Goal: Information Seeking & Learning: Learn about a topic

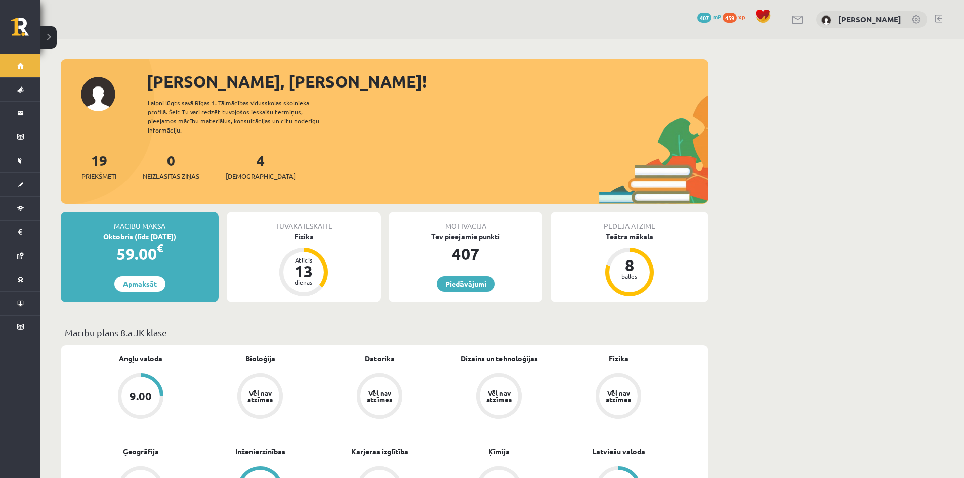
click at [309, 231] on div "Fizika" at bounding box center [304, 236] width 154 height 11
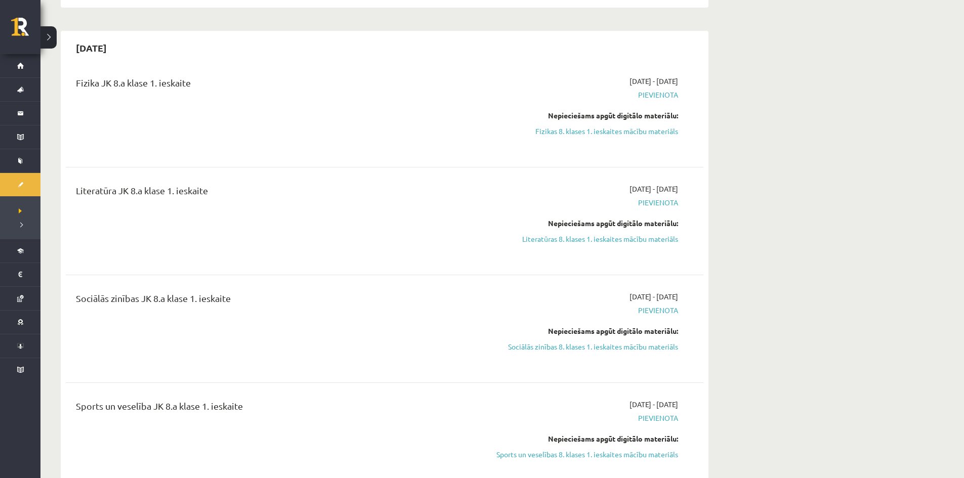
scroll to position [304, 0]
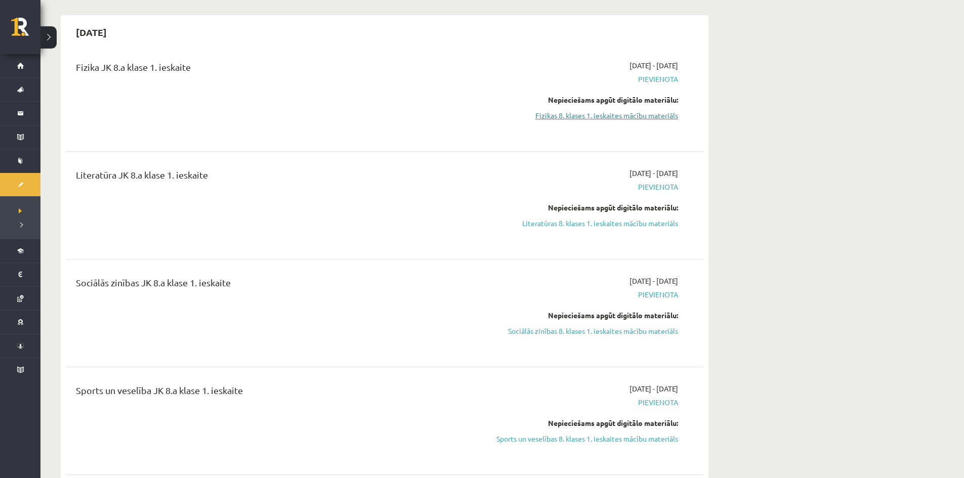
click at [593, 113] on link "Fizikas 8. klases 1. ieskaites mācību materiāls" at bounding box center [582, 115] width 191 height 11
click at [528, 55] on div "Fizika JK 8.a klase 1. ieskaite 2025-09-16 - 2025-09-30 Pievienota Nepieciešams…" at bounding box center [385, 97] width 638 height 95
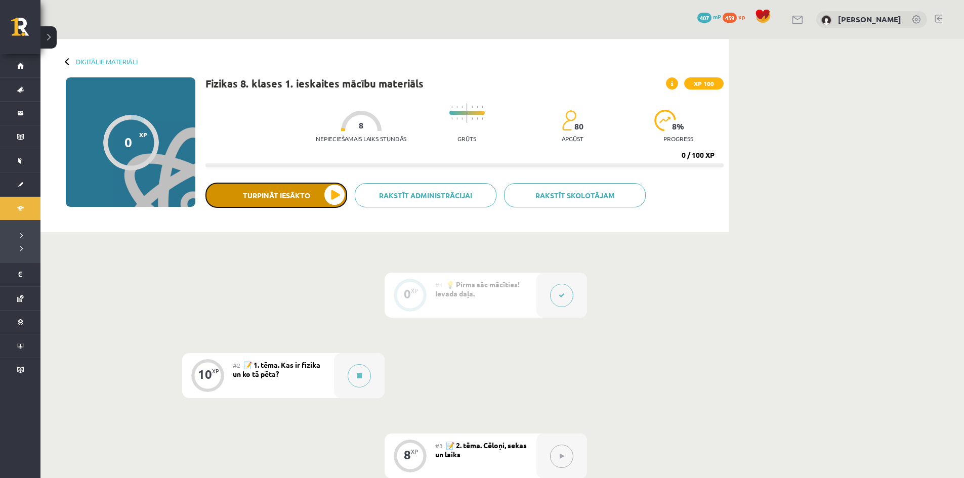
click at [331, 191] on button "Turpināt iesākto" at bounding box center [276, 195] width 142 height 25
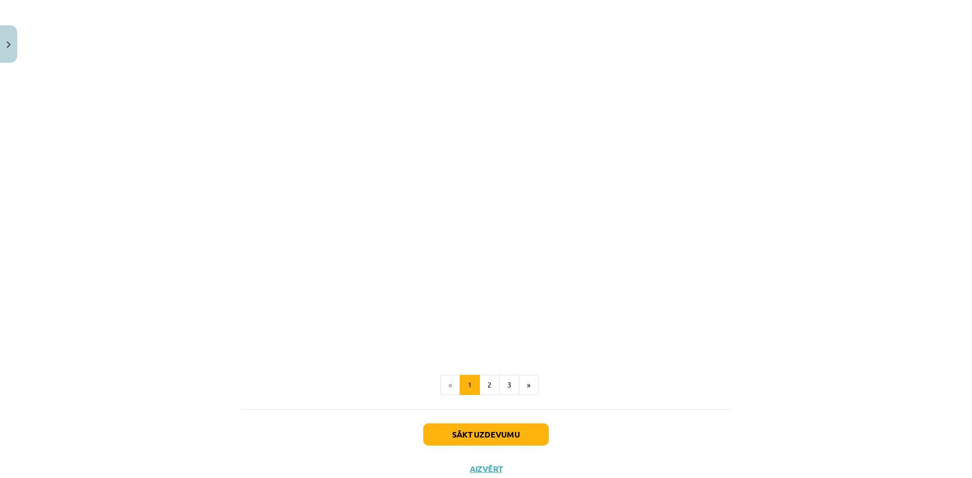
scroll to position [655, 0]
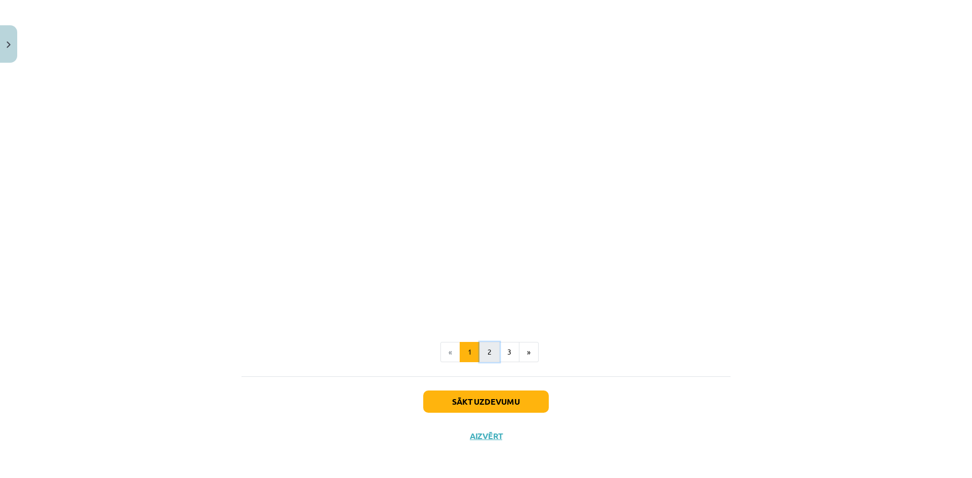
click at [486, 349] on button "2" at bounding box center [489, 352] width 20 height 20
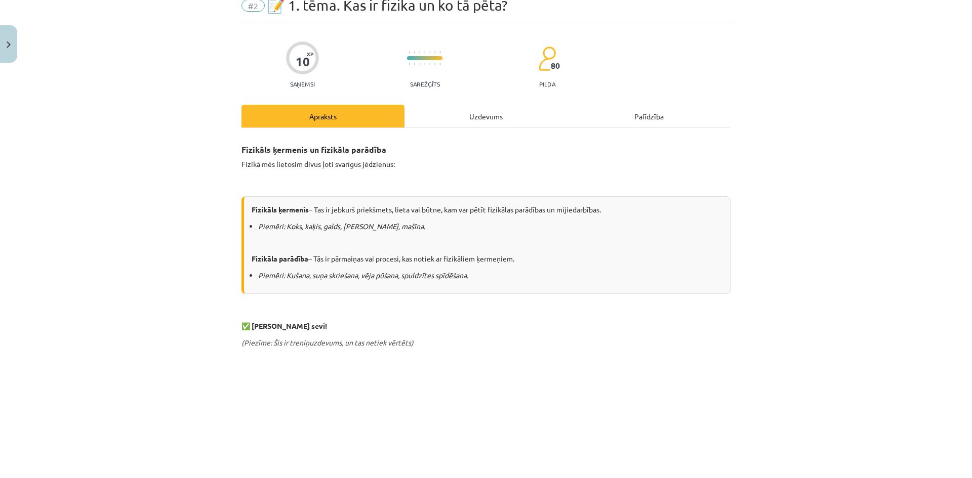
scroll to position [0, 0]
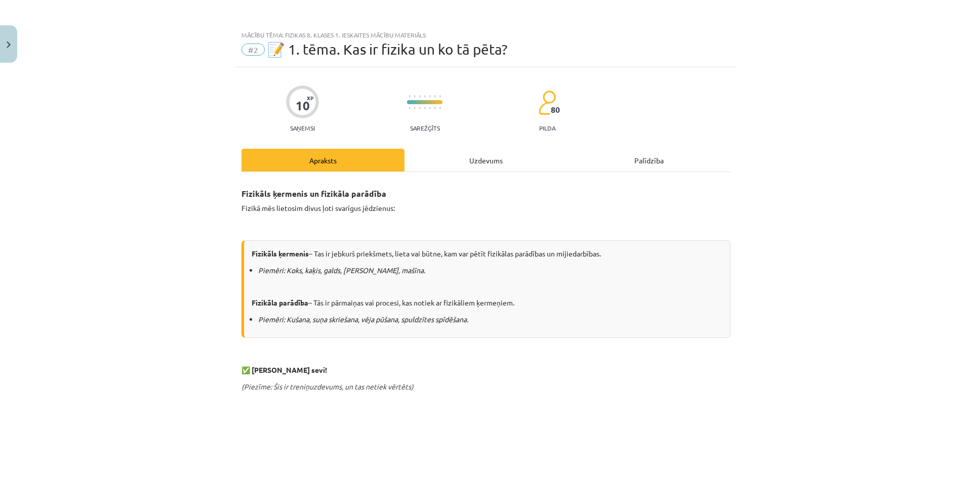
click at [80, 247] on div "Mācību tēma: Fizikas 8. klases 1. ieskaites mācību materiāls #2 📝 1. tēma. Kas …" at bounding box center [486, 239] width 972 height 478
click at [488, 194] on h3 "Fizikāls ķermenis un fizikāla parādība" at bounding box center [485, 190] width 489 height 19
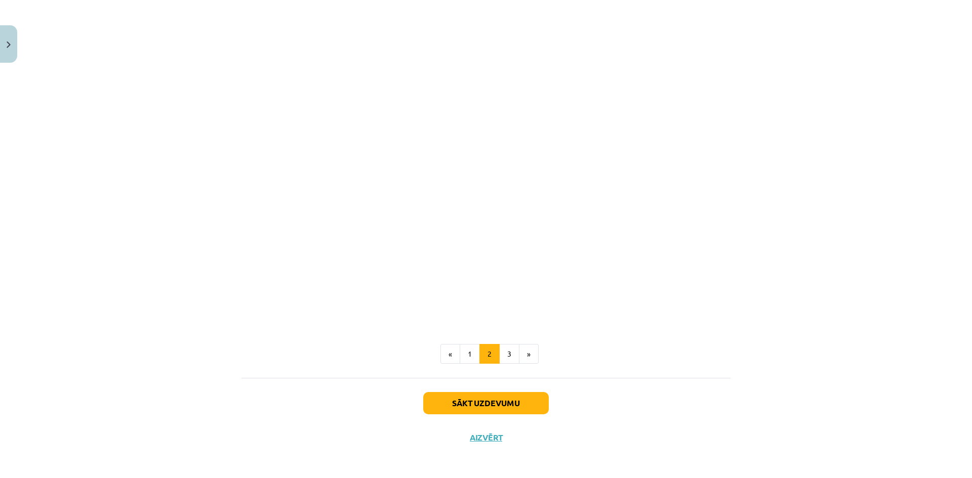
scroll to position [450, 0]
click at [505, 351] on button "3" at bounding box center [509, 352] width 20 height 20
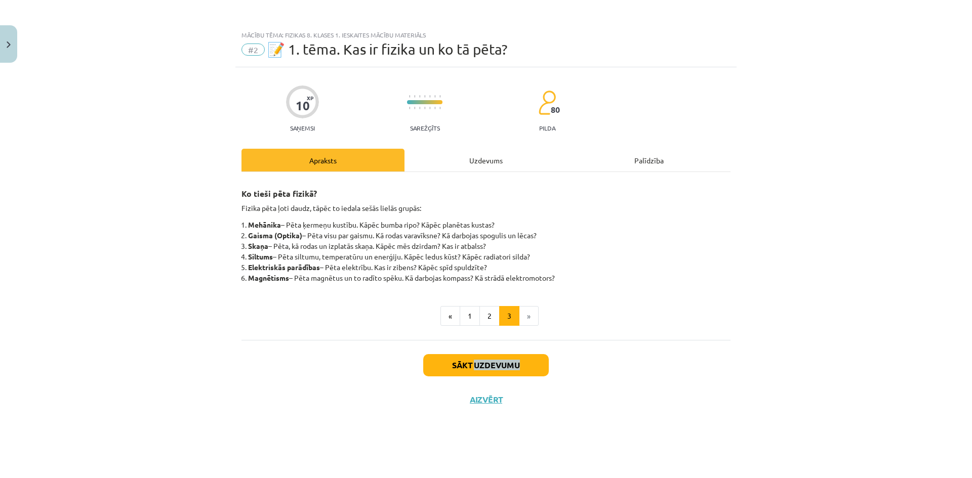
scroll to position [0, 0]
click at [505, 351] on div "Sākt uzdevumu Aizvērt" at bounding box center [485, 375] width 489 height 71
click at [646, 315] on ul "« 1 2 3 »" at bounding box center [485, 316] width 489 height 20
click at [491, 371] on button "Sākt uzdevumu" at bounding box center [485, 365] width 125 height 22
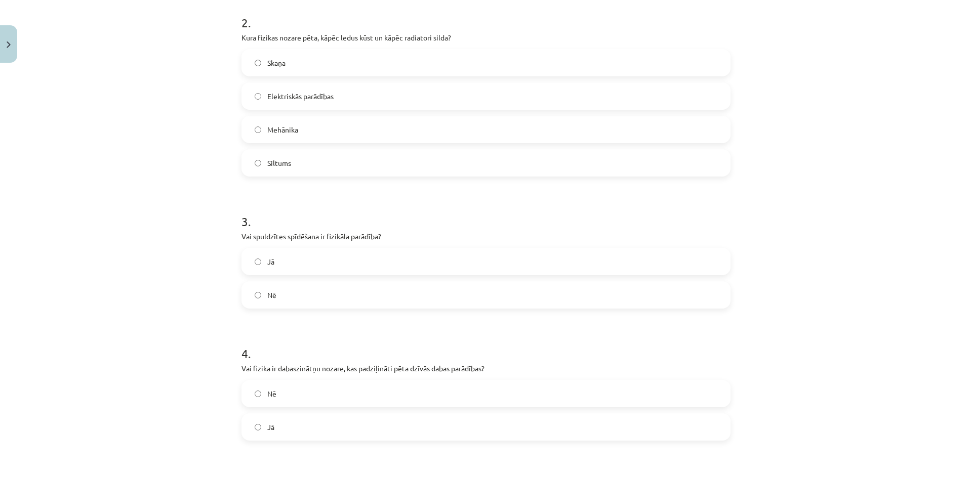
scroll to position [405, 0]
click at [253, 251] on label "Jā" at bounding box center [485, 258] width 487 height 25
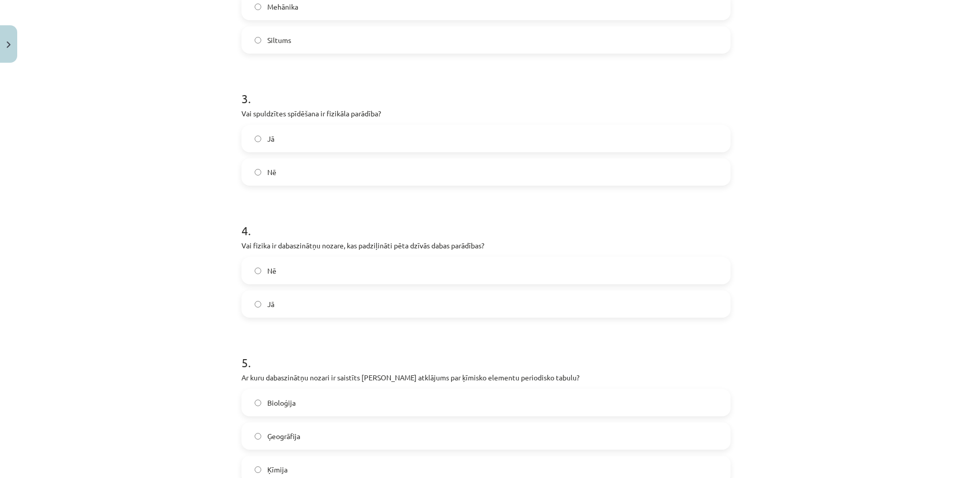
scroll to position [557, 0]
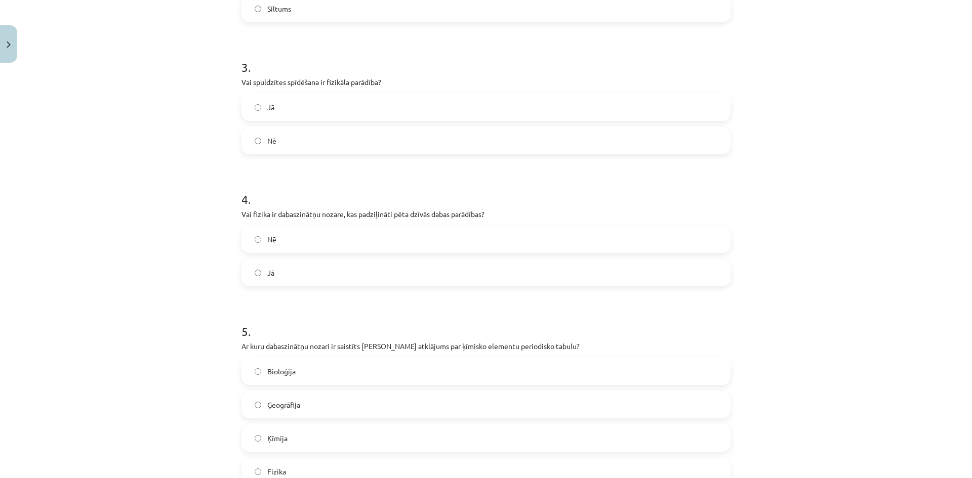
click at [250, 241] on label "Nē" at bounding box center [485, 239] width 487 height 25
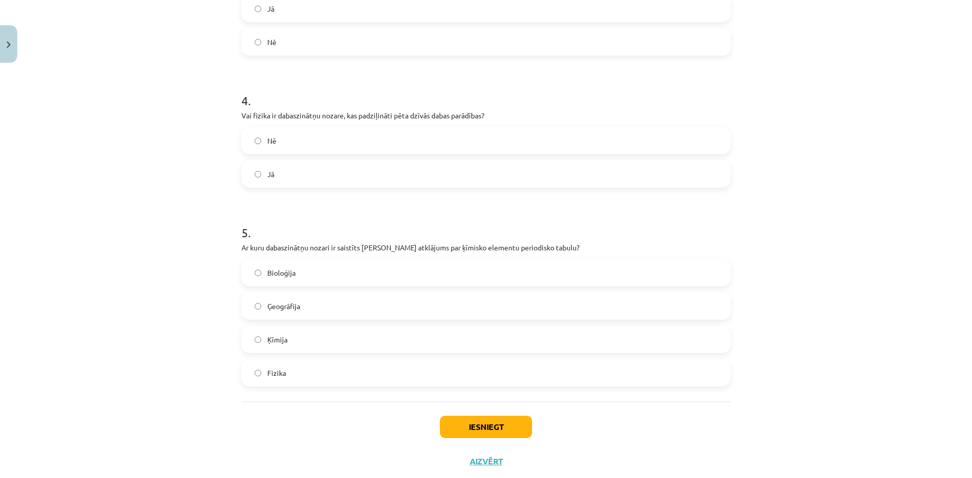
scroll to position [658, 0]
click at [474, 430] on button "Iesniegt" at bounding box center [486, 424] width 92 height 22
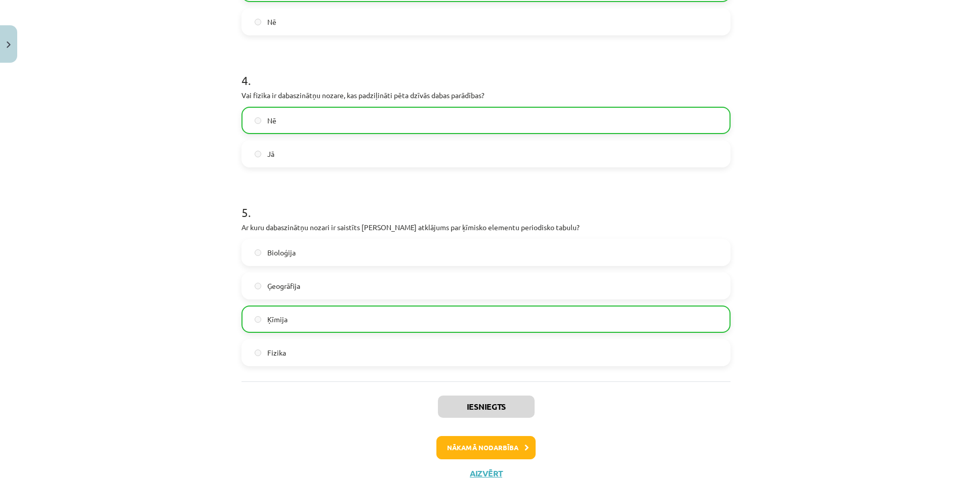
scroll to position [714, 0]
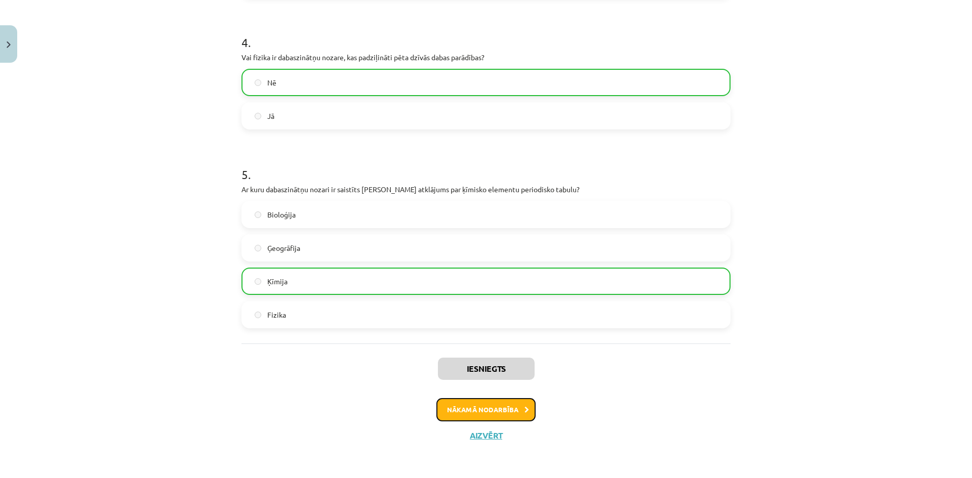
click at [506, 405] on button "Nākamā nodarbība" at bounding box center [485, 409] width 99 height 23
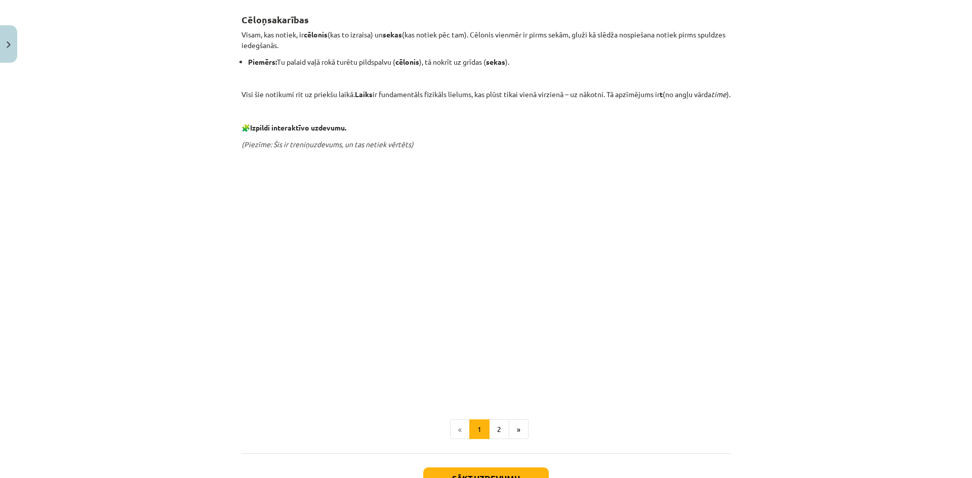
scroll to position [278, 0]
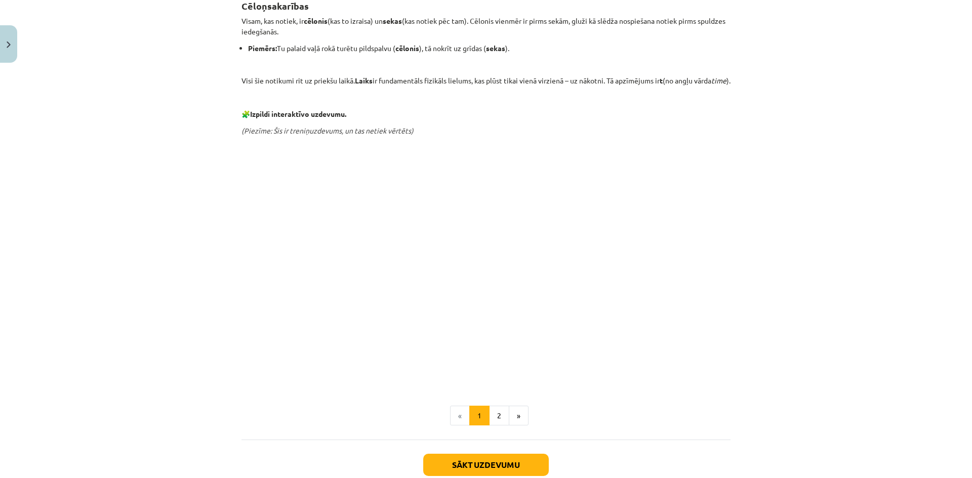
click at [107, 214] on div "Mācību tēma: Fizikas 8. klases 1. ieskaites mācību materiāls #3 📝 2. tēma. Cēlo…" at bounding box center [486, 239] width 972 height 478
click at [145, 229] on div "Mācību tēma: Fizikas 8. klases 1. ieskaites mācību materiāls #3 📝 2. tēma. Cēlo…" at bounding box center [486, 239] width 972 height 478
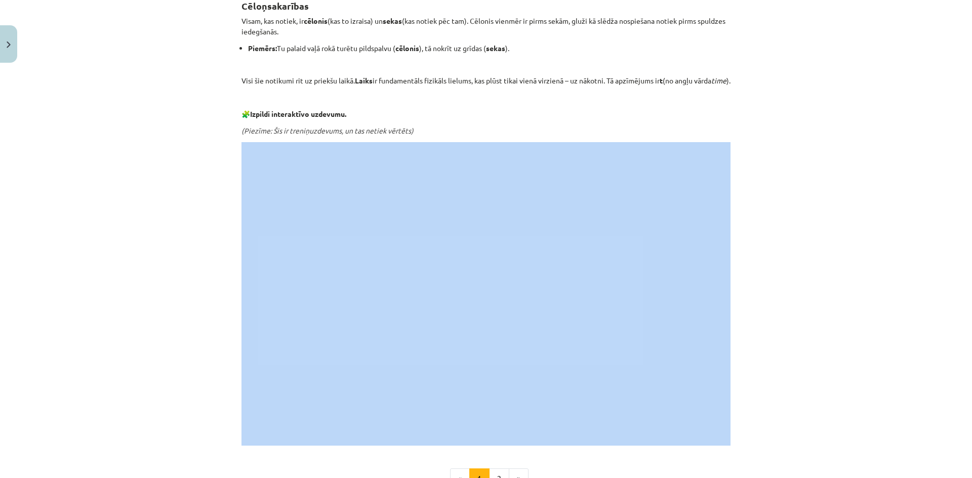
click at [145, 229] on div "Mācību tēma: Fizikas 8. klases 1. ieskaites mācību materiāls #3 📝 2. tēma. Cēlo…" at bounding box center [486, 239] width 972 height 478
click at [184, 329] on div "Mācību tēma: Fizikas 8. klases 1. ieskaites mācību materiāls #3 📝 2. tēma. Cēlo…" at bounding box center [486, 239] width 972 height 478
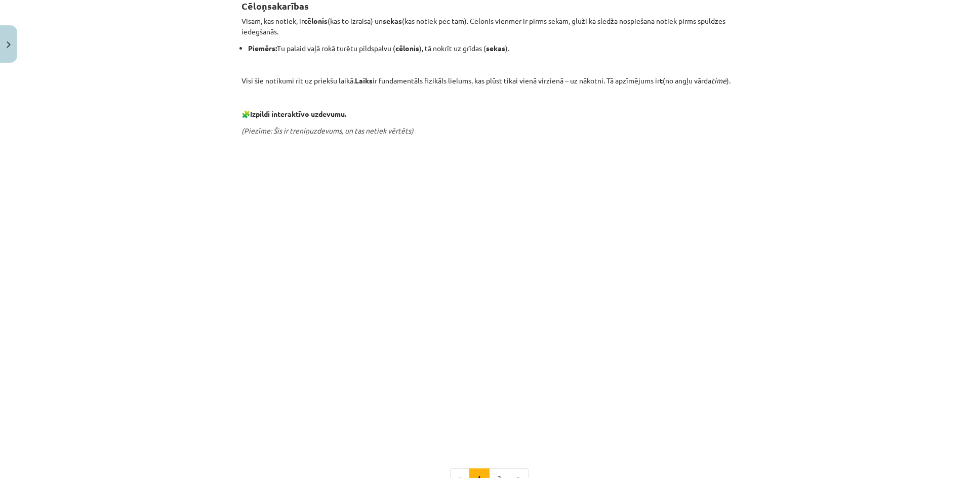
click at [184, 329] on div "Mācību tēma: Fizikas 8. klases 1. ieskaites mācību materiāls #3 📝 2. tēma. Cēlo…" at bounding box center [486, 239] width 972 height 478
click at [886, 295] on div "Mācību tēma: Fizikas 8. klases 1. ieskaites mācību materiāls #3 📝 2. tēma. Cēlo…" at bounding box center [486, 239] width 972 height 478
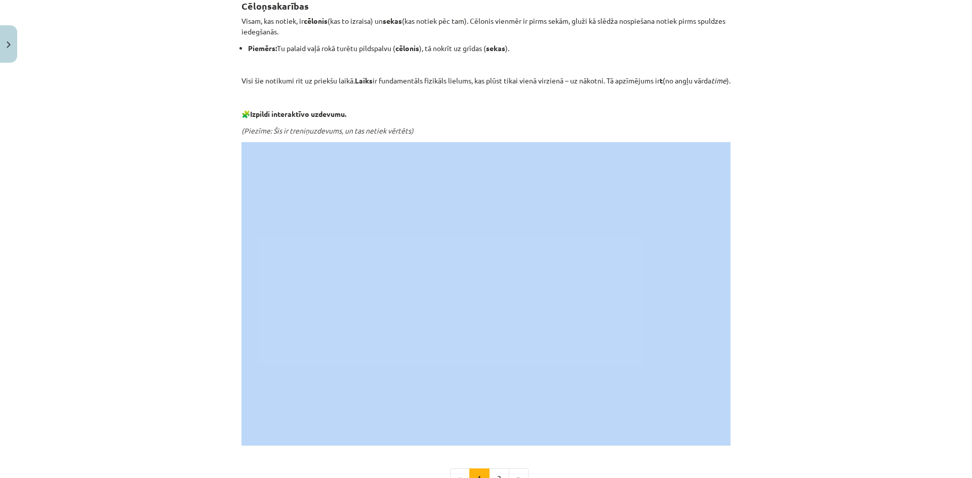
click at [855, 295] on div "Mācību tēma: Fizikas 8. klases 1. ieskaites mācību materiāls #3 📝 2. tēma. Cēlo…" at bounding box center [486, 239] width 972 height 478
drag, startPoint x: 855, startPoint y: 272, endPoint x: 868, endPoint y: 273, distance: 13.7
click at [862, 250] on div "Mācību tēma: Fizikas 8. klases 1. ieskaites mācību materiāls #3 📝 2. tēma. Cēlo…" at bounding box center [486, 239] width 972 height 478
drag, startPoint x: 169, startPoint y: 318, endPoint x: 173, endPoint y: 314, distance: 6.1
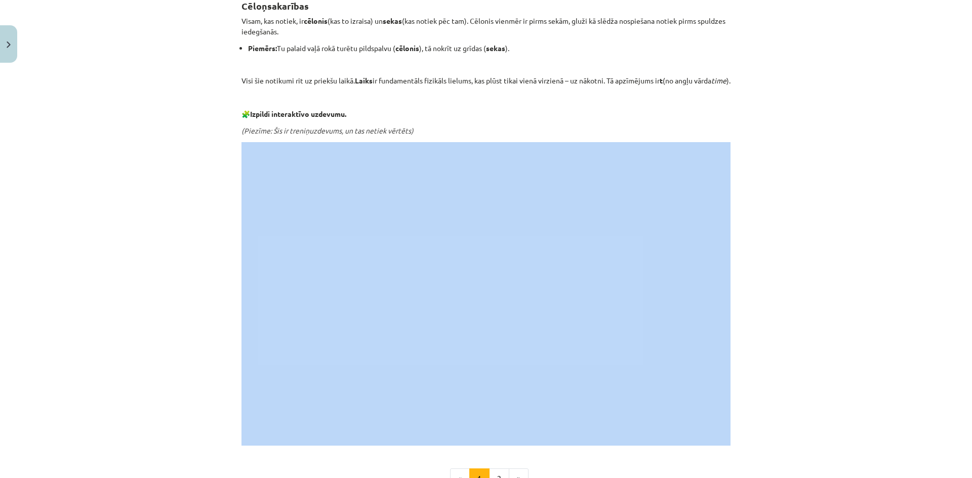
click at [169, 318] on div "Mācību tēma: Fizikas 8. klases 1. ieskaites mācību materiāls #3 📝 2. tēma. Cēlo…" at bounding box center [486, 239] width 972 height 478
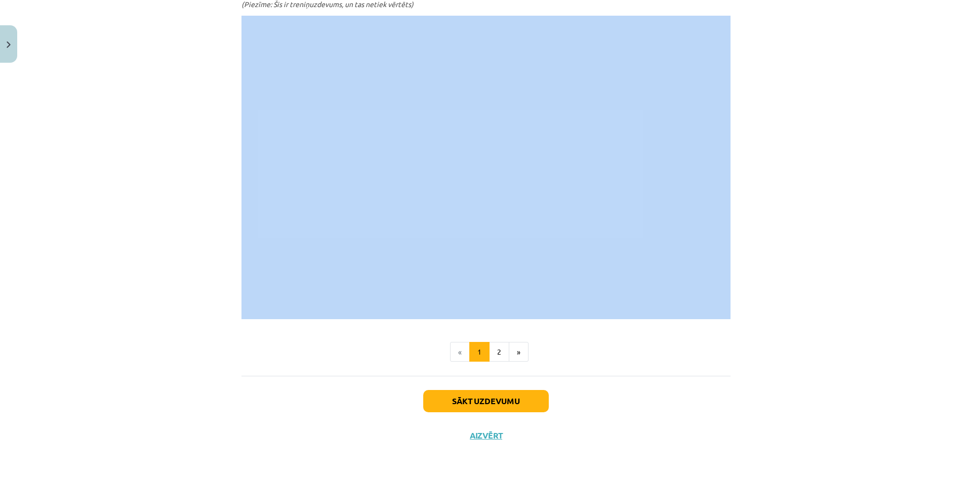
scroll to position [415, 0]
click at [145, 295] on div "Mācību tēma: Fizikas 8. klases 1. ieskaites mācību materiāls #3 📝 2. tēma. Cēlo…" at bounding box center [486, 239] width 972 height 478
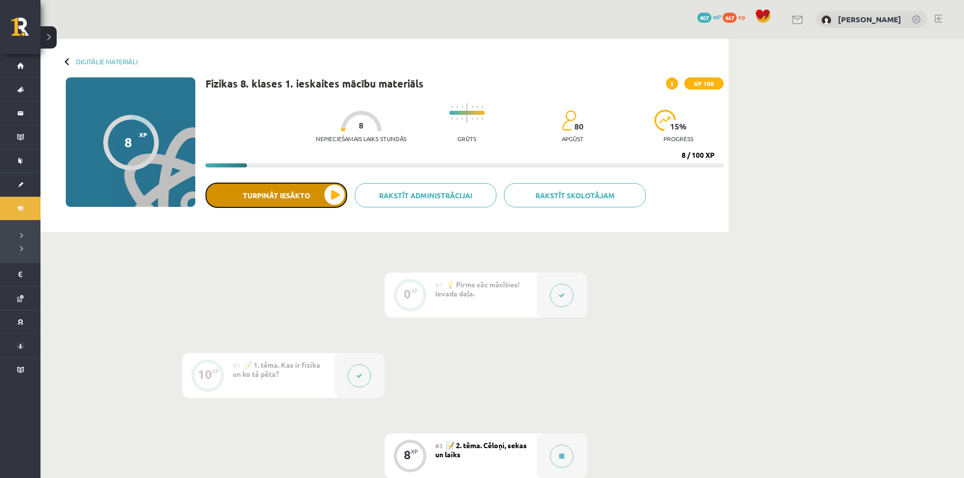
click at [329, 201] on button "Turpināt iesākto" at bounding box center [276, 195] width 142 height 25
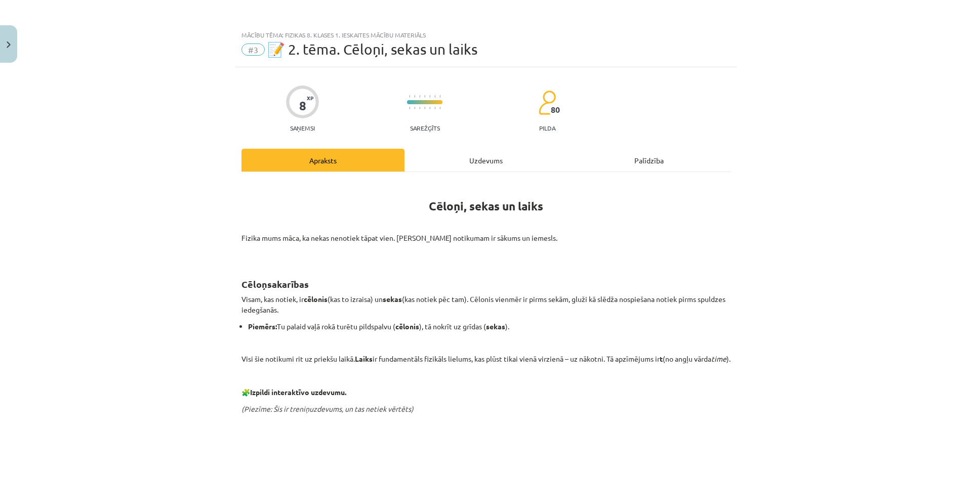
click at [330, 201] on div "Mācību tēma: Fizikas 8. klases 1. ieskaites mācību materiāls #3 📝 2. tēma. Cēlo…" at bounding box center [486, 239] width 972 height 478
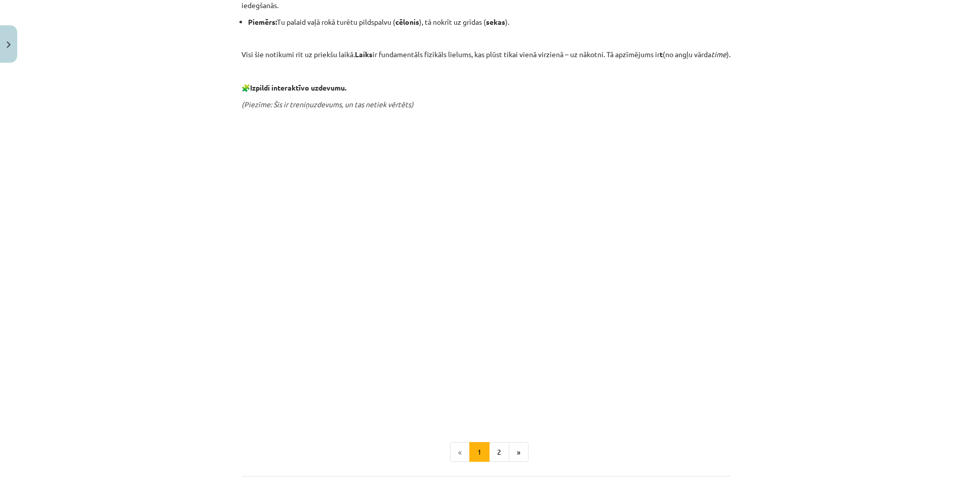
scroll to position [302, 0]
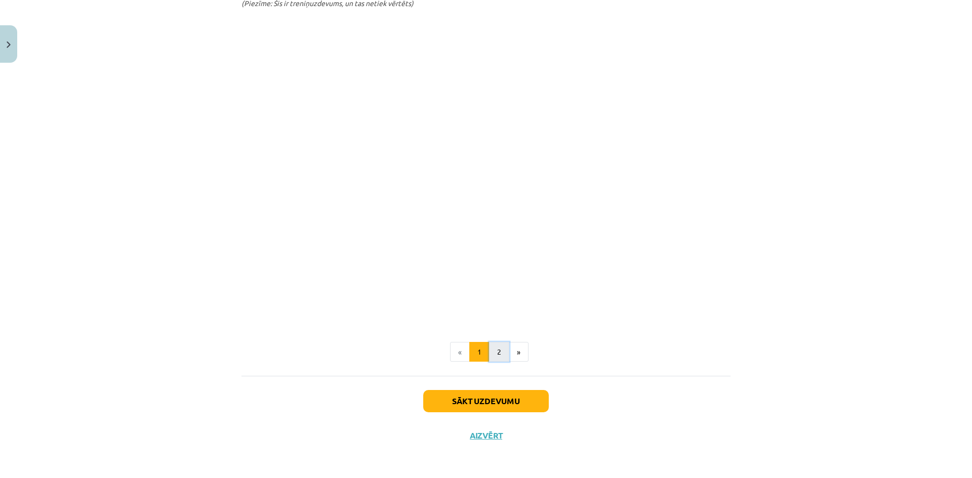
click at [491, 356] on button "2" at bounding box center [499, 352] width 20 height 20
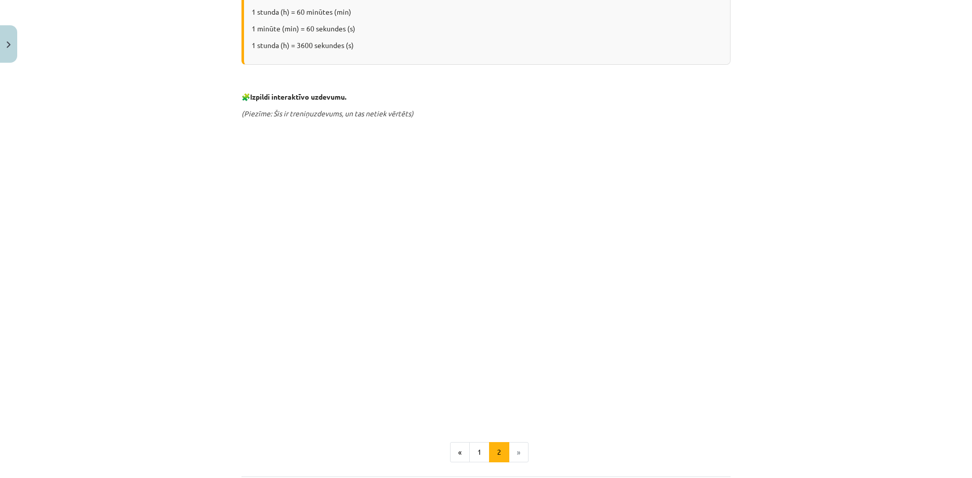
scroll to position [384, 0]
click at [158, 253] on div "Mācību tēma: Fizikas 8. klases 1. ieskaites mācību materiāls #3 📝 2. tēma. Cēlo…" at bounding box center [486, 239] width 972 height 478
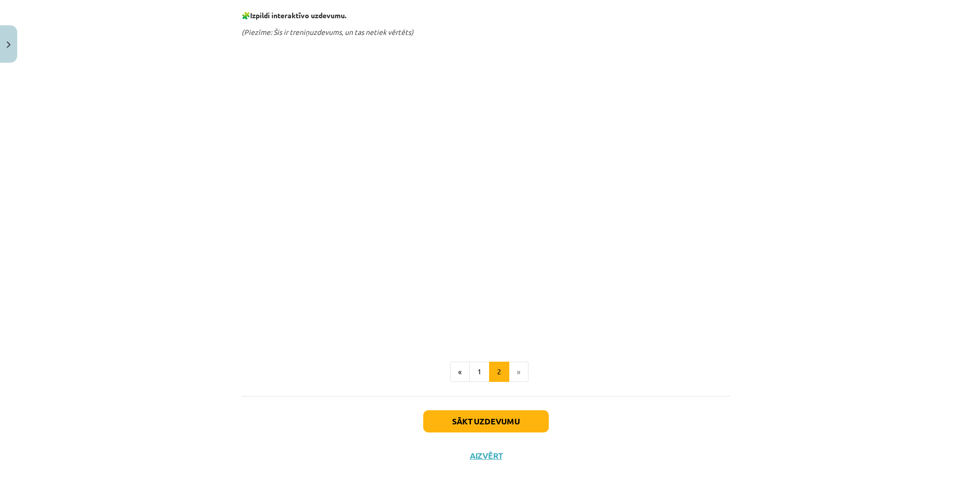
scroll to position [482, 0]
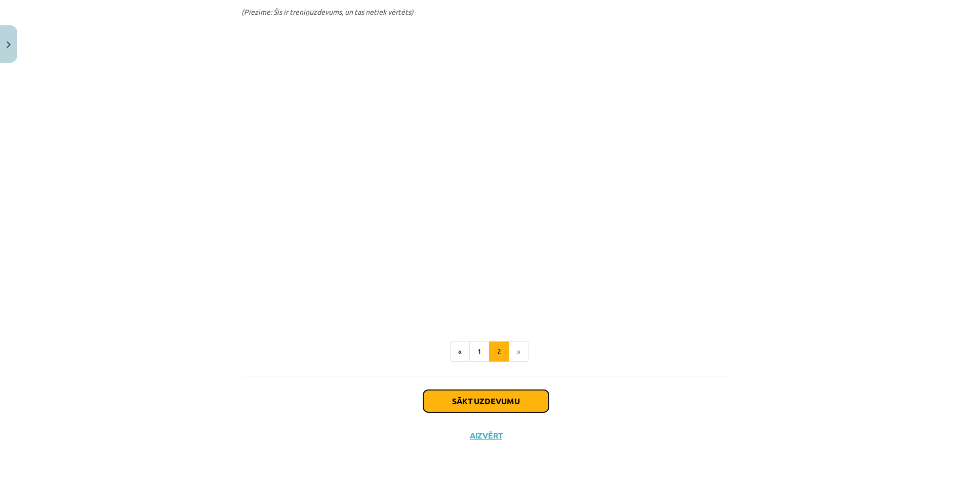
click at [487, 393] on button "Sākt uzdevumu" at bounding box center [485, 401] width 125 height 22
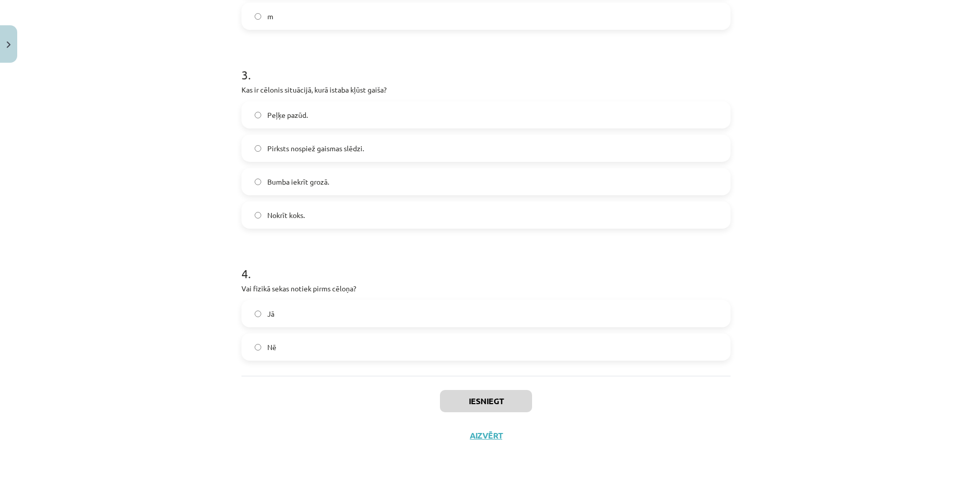
click at [487, 393] on div "8 XP Saņemsi Sarežģīts 80 pilda Apraksts Uzdevums Palīdzība 1 . Vai laiks ir fu…" at bounding box center [485, 19] width 501 height 868
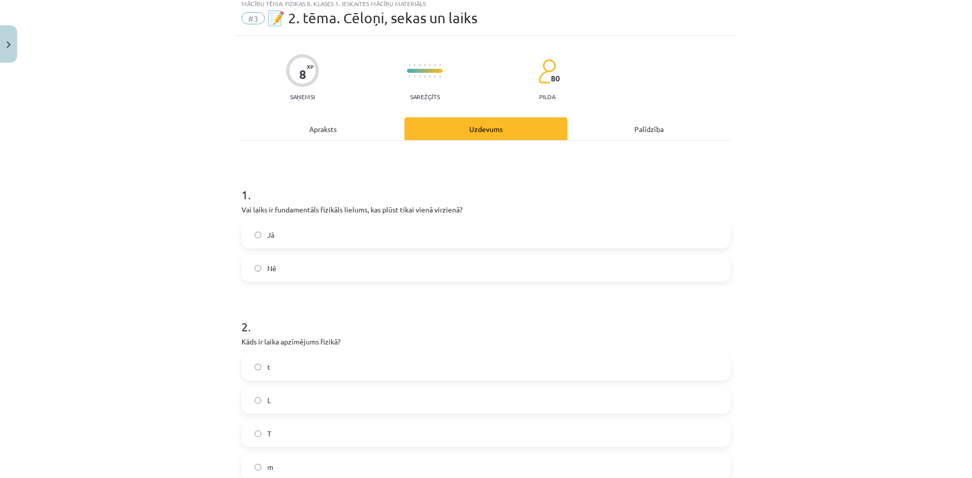
scroll to position [25, 0]
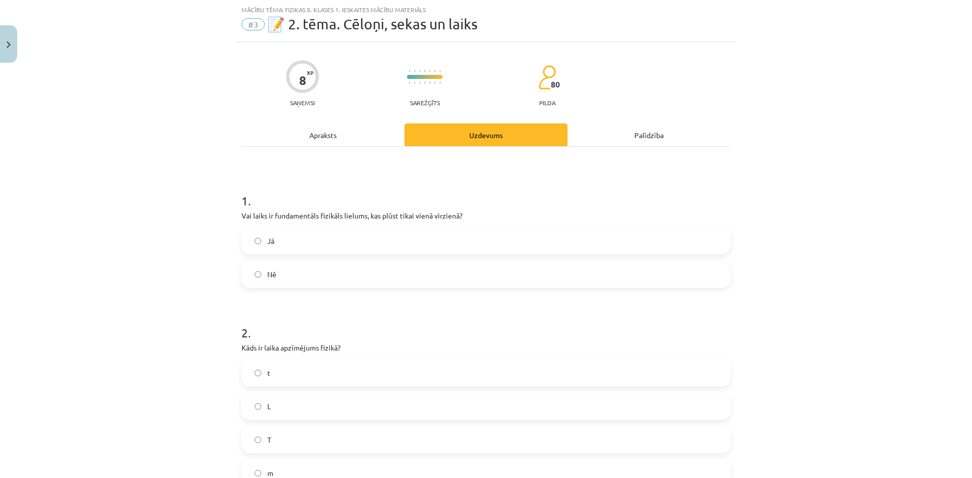
click at [247, 238] on label "Jā" at bounding box center [485, 240] width 487 height 25
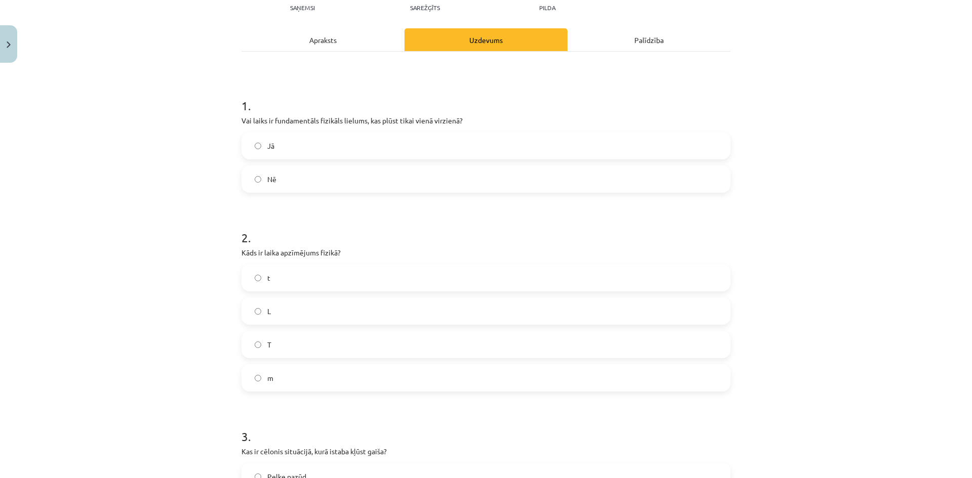
scroll to position [127, 0]
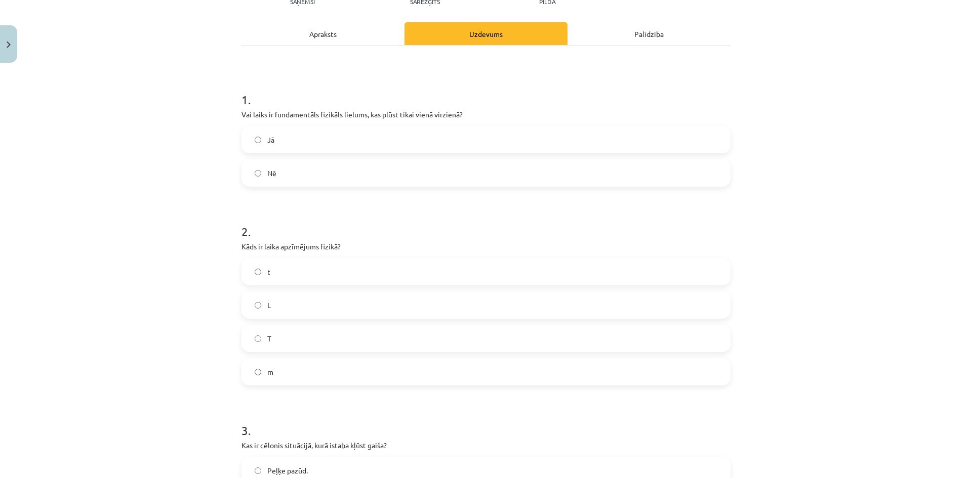
click at [255, 278] on label "t" at bounding box center [485, 271] width 487 height 25
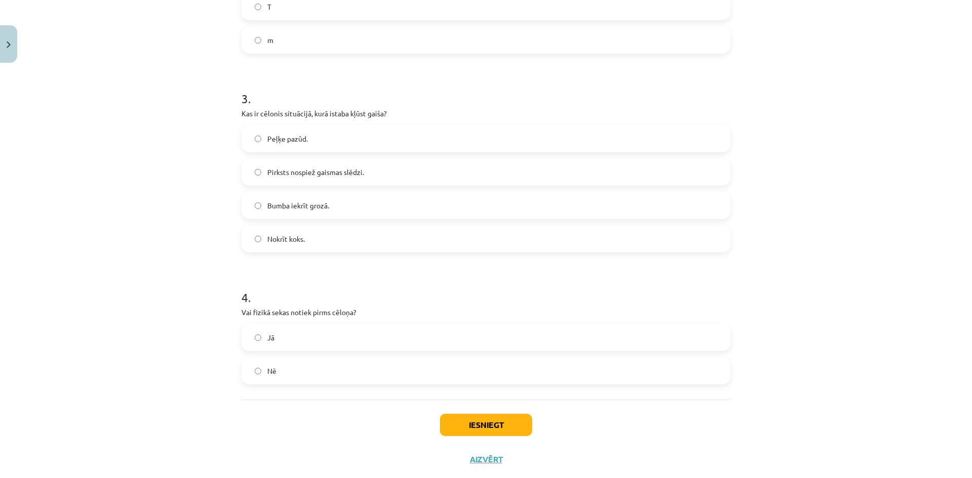
scroll to position [481, 0]
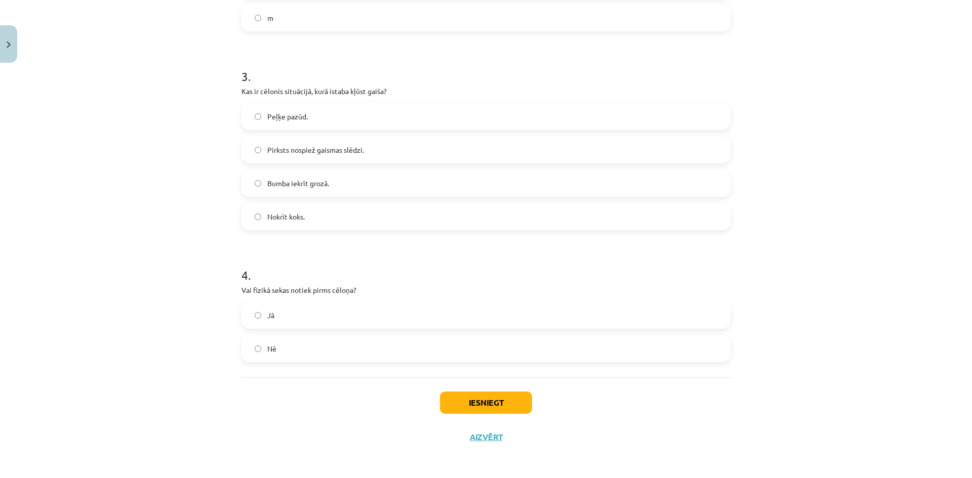
click at [249, 349] on label "Nē" at bounding box center [485, 348] width 487 height 25
click at [451, 404] on button "Iesniegt" at bounding box center [486, 403] width 92 height 22
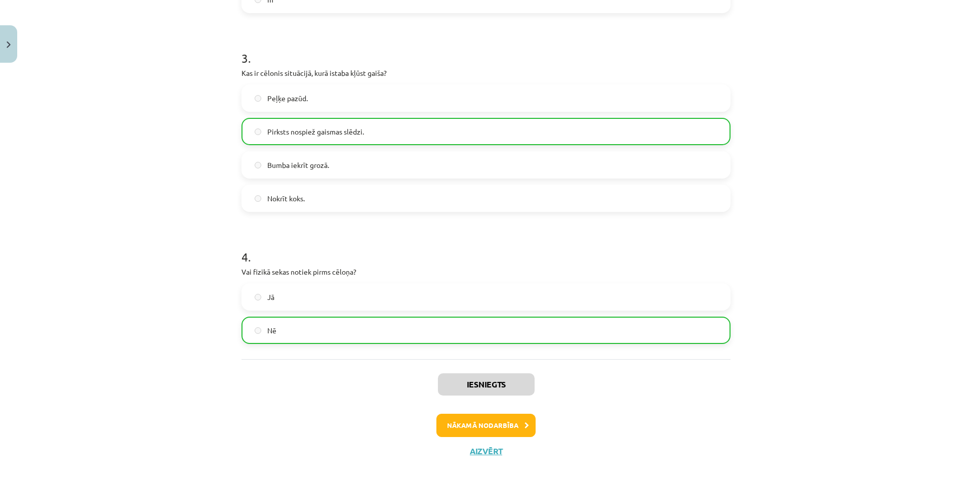
scroll to position [515, 0]
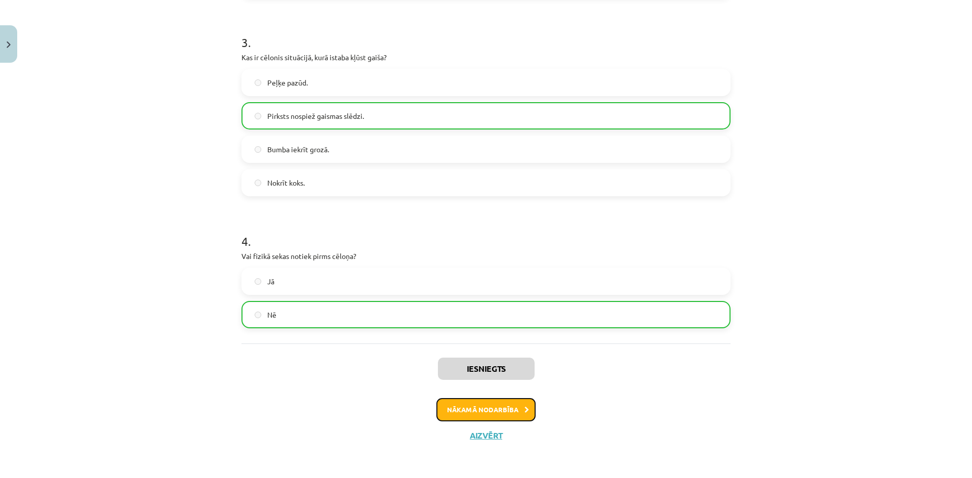
click at [510, 409] on button "Nākamā nodarbība" at bounding box center [485, 409] width 99 height 23
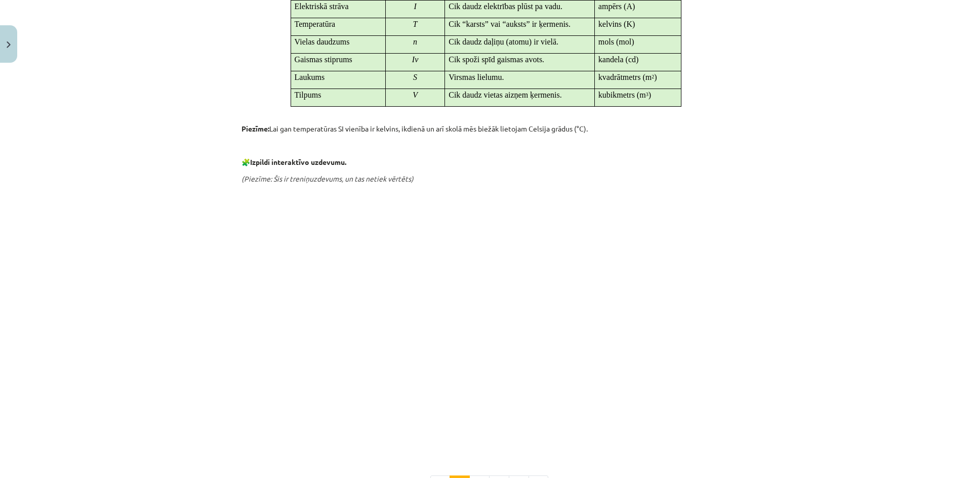
scroll to position [582, 0]
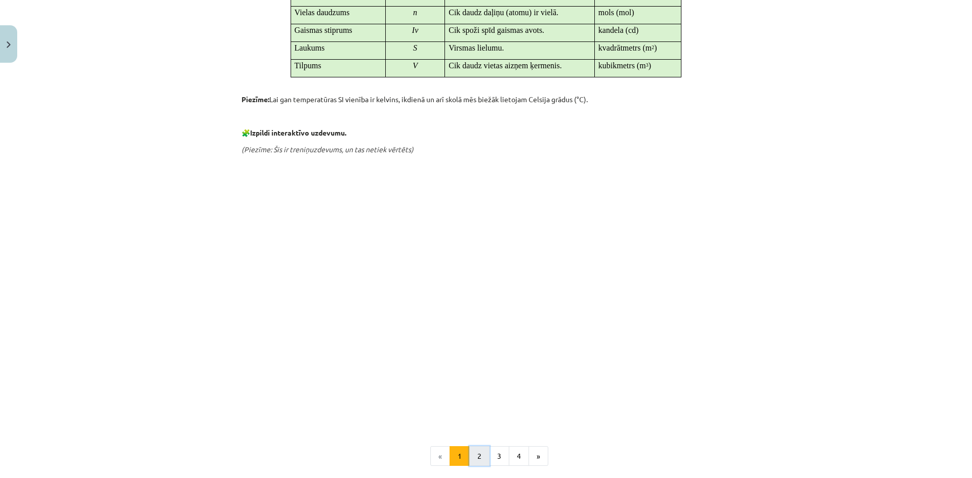
click at [471, 453] on button "2" at bounding box center [479, 456] width 20 height 20
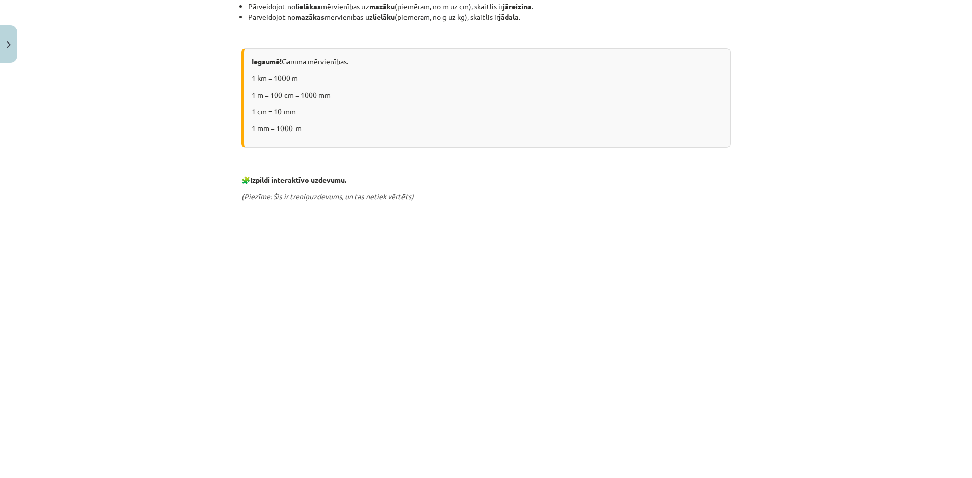
scroll to position [557, 0]
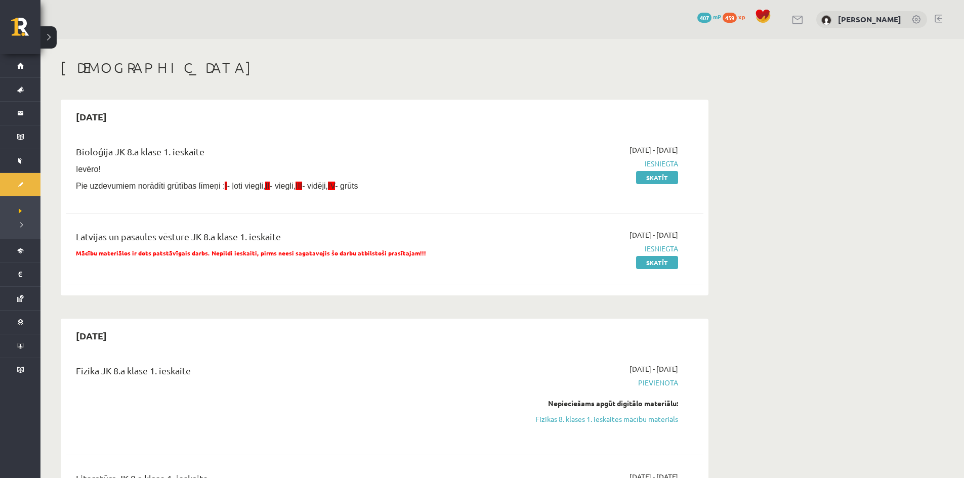
scroll to position [304, 0]
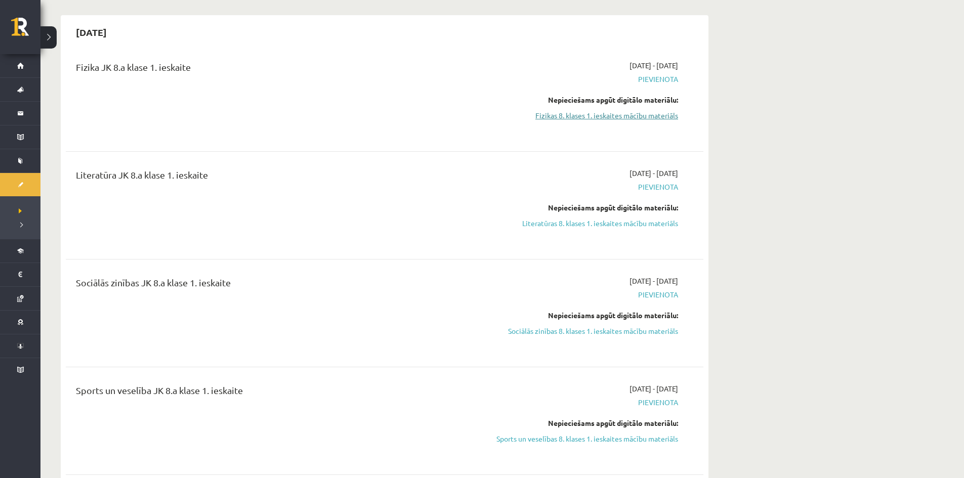
click at [568, 117] on link "Fizikas 8. klases 1. ieskaites mācību materiāls" at bounding box center [582, 115] width 191 height 11
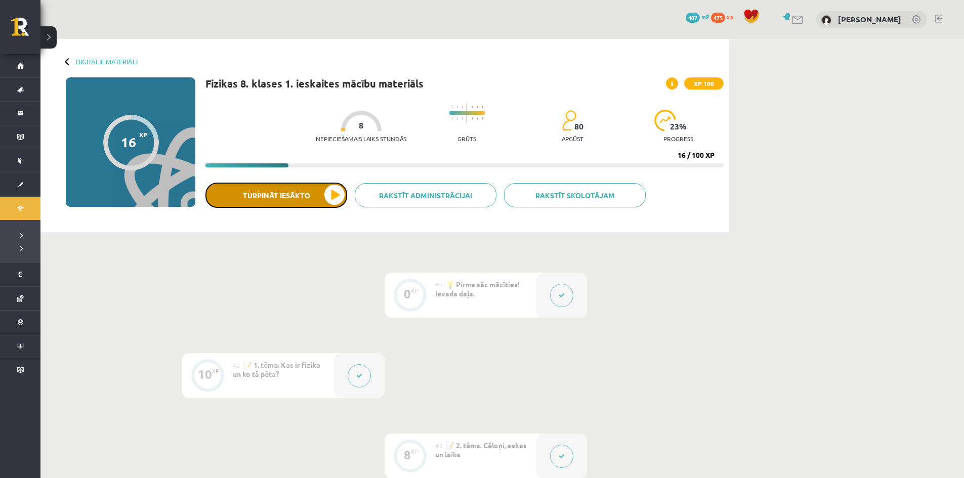
click at [333, 196] on button "Turpināt iesākto" at bounding box center [276, 195] width 142 height 25
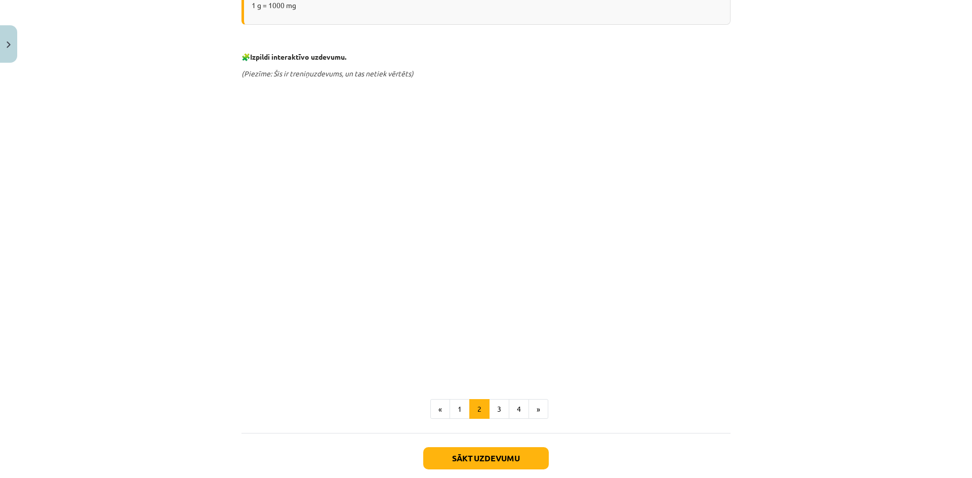
scroll to position [1164, 0]
click at [490, 405] on button "3" at bounding box center [499, 408] width 20 height 20
click at [490, 446] on button "Sākt uzdevumu" at bounding box center [485, 457] width 125 height 22
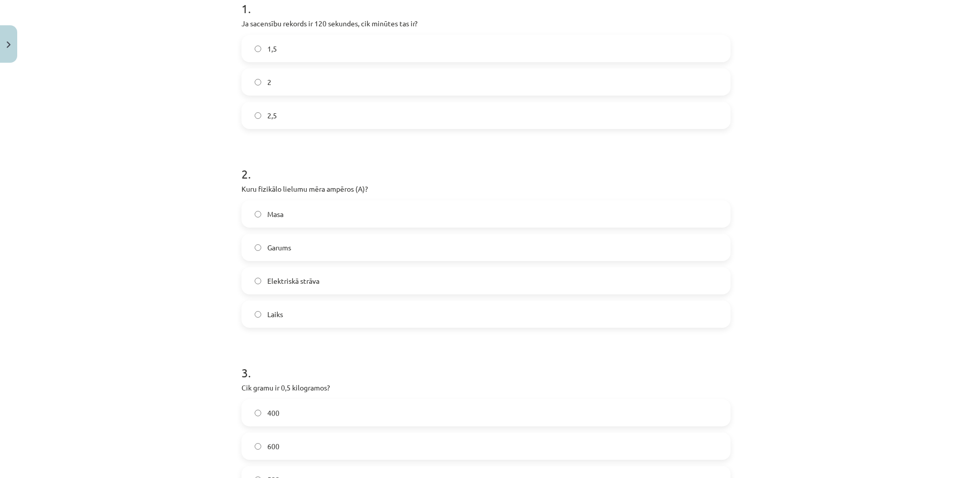
scroll to position [0, 0]
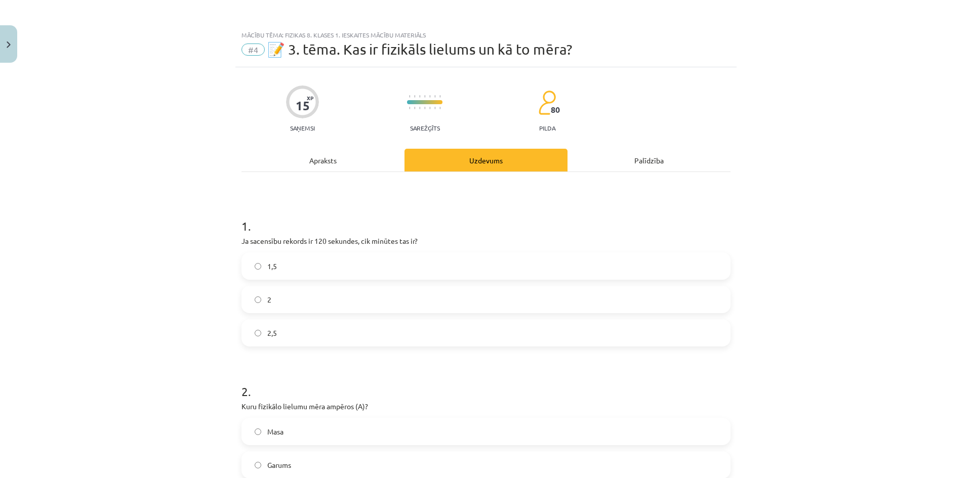
click at [321, 164] on div "Apraksts" at bounding box center [322, 160] width 163 height 23
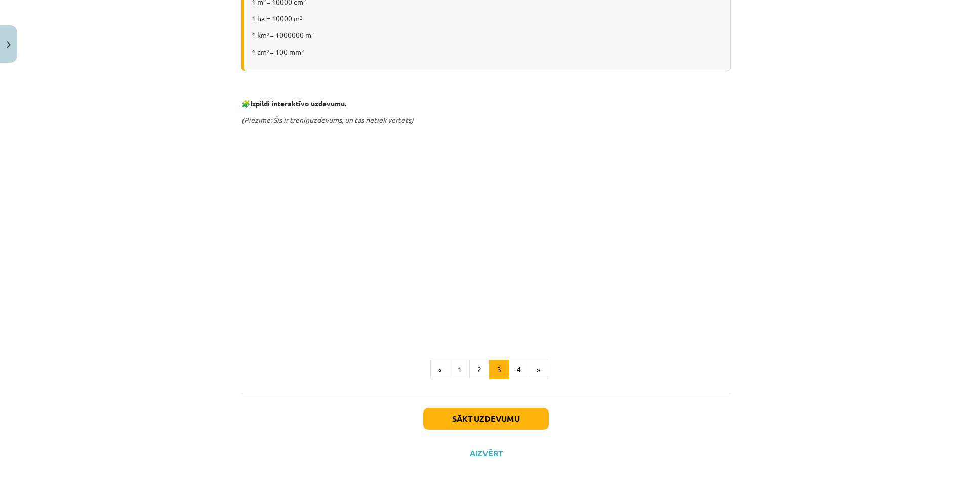
scroll to position [287, 0]
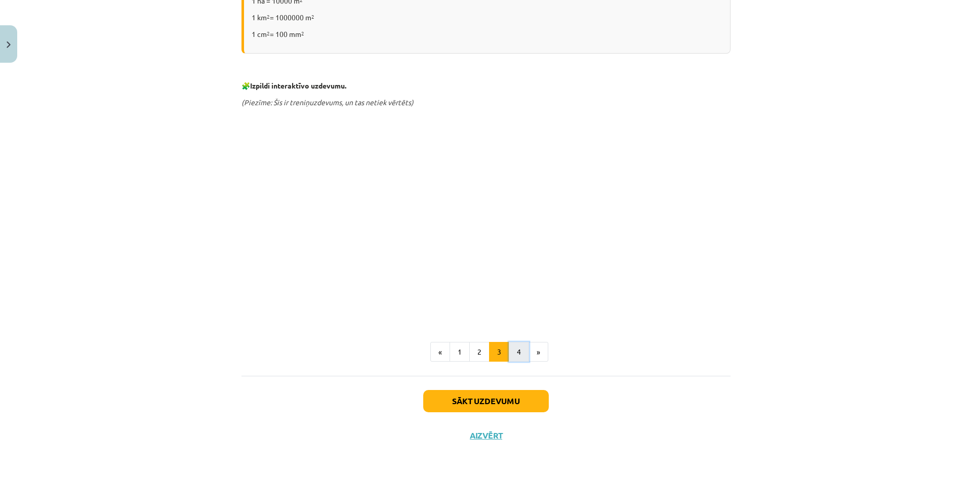
click at [509, 355] on button "4" at bounding box center [519, 352] width 20 height 20
click at [508, 355] on div "Laukuma mērvienības Laukums ir atvasināts lielums (garums · garums). Tāpēc, pār…" at bounding box center [485, 128] width 489 height 467
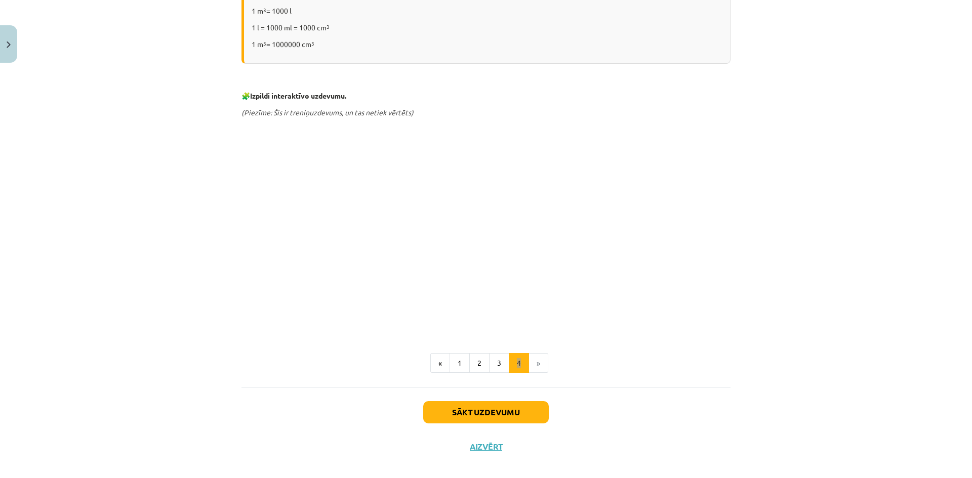
scroll to position [253, 0]
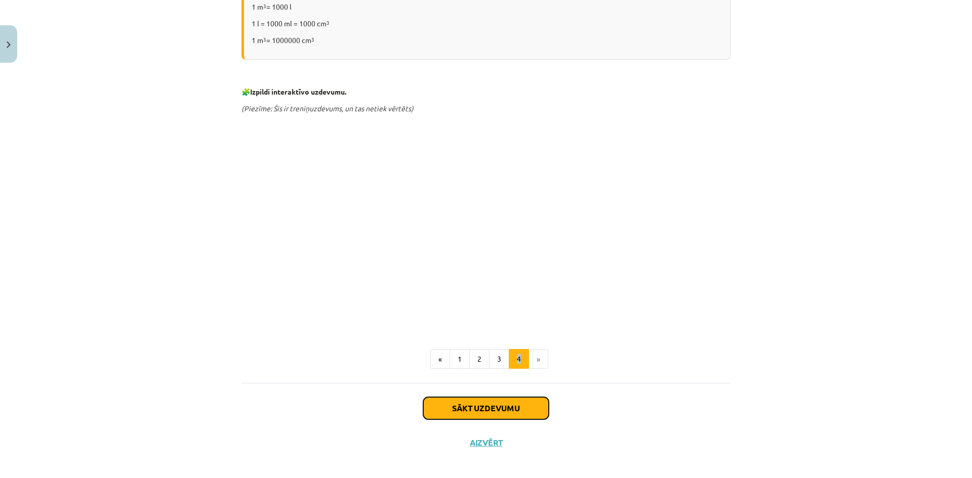
click at [502, 401] on button "Sākt uzdevumu" at bounding box center [485, 408] width 125 height 22
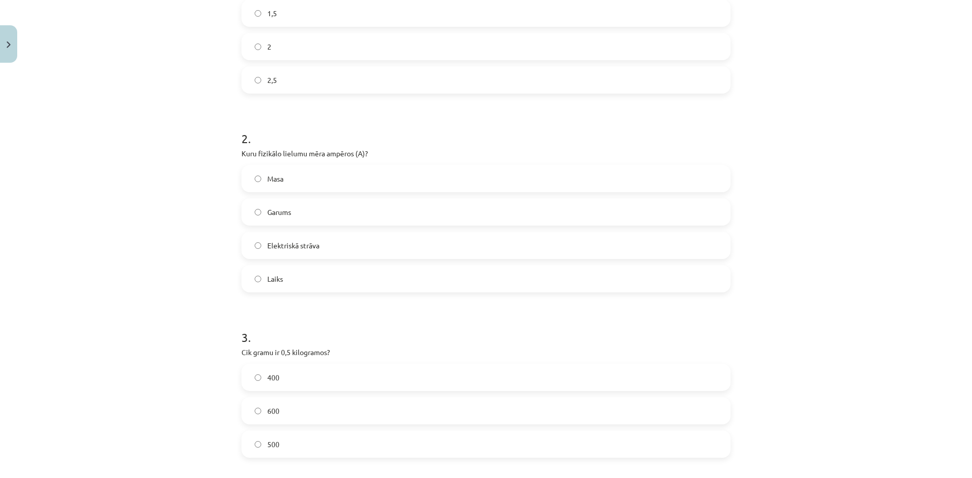
click at [502, 401] on div "400 600 500" at bounding box center [485, 411] width 489 height 94
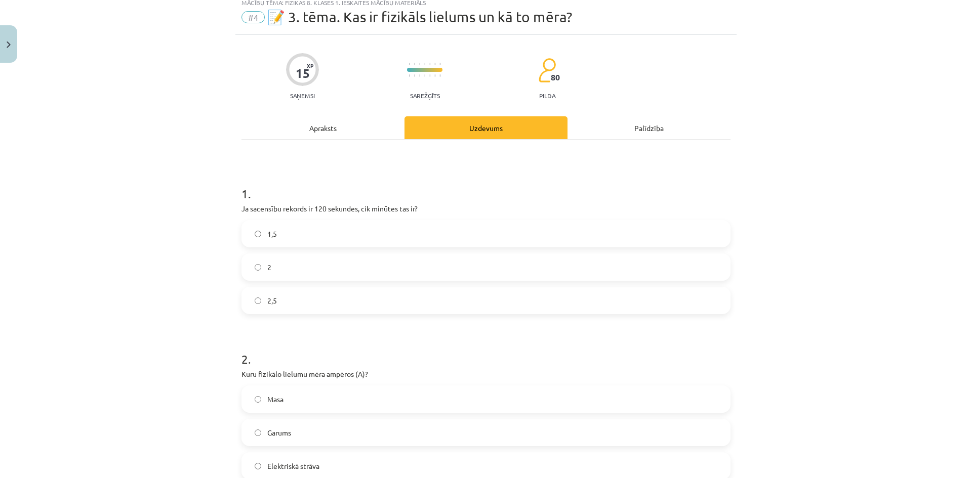
scroll to position [25, 0]
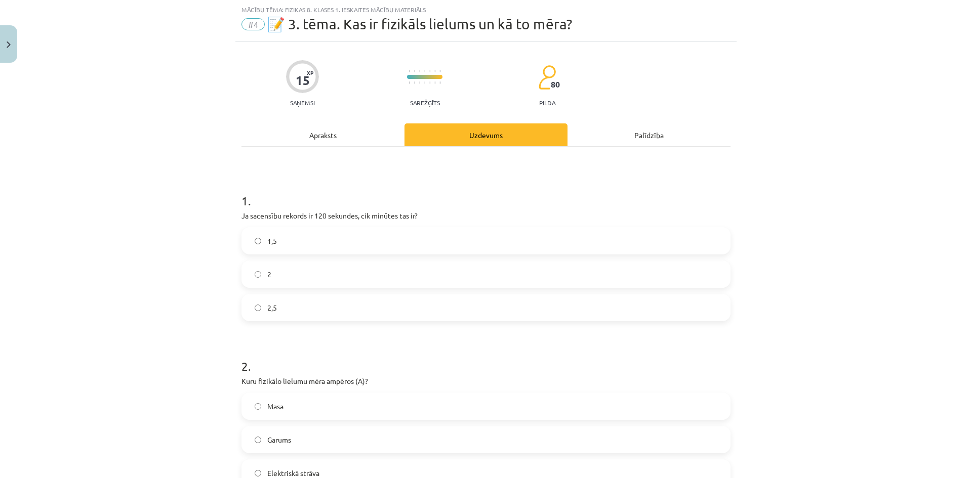
click at [256, 279] on label "2" at bounding box center [485, 274] width 487 height 25
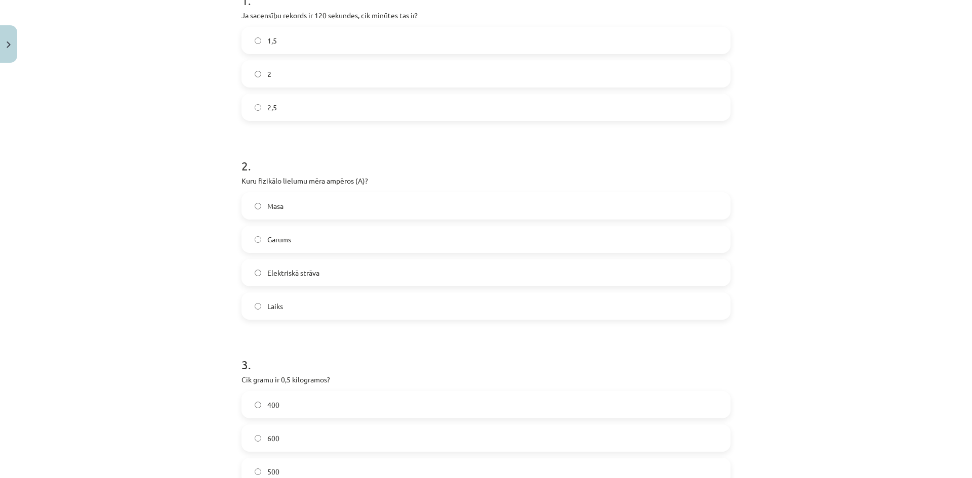
scroll to position [228, 0]
click at [267, 274] on span "Elektriskā strāva" at bounding box center [293, 271] width 52 height 11
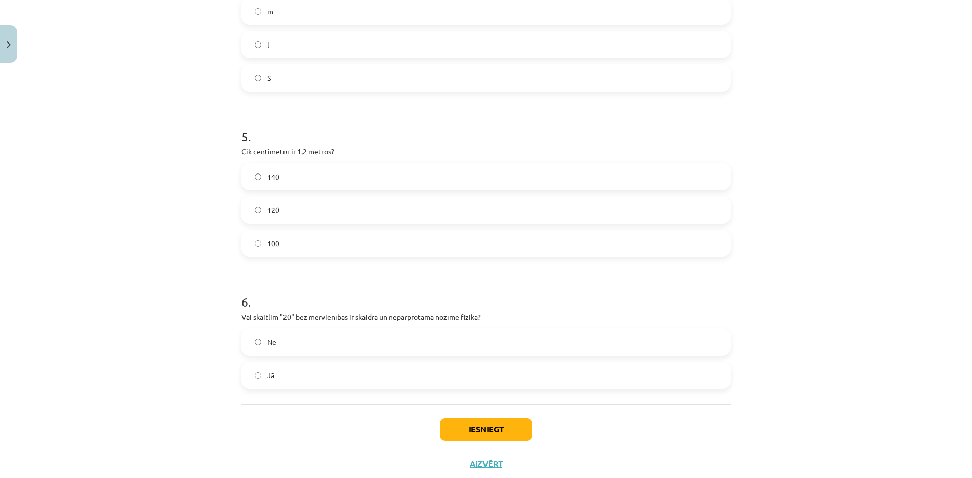
scroll to position [847, 0]
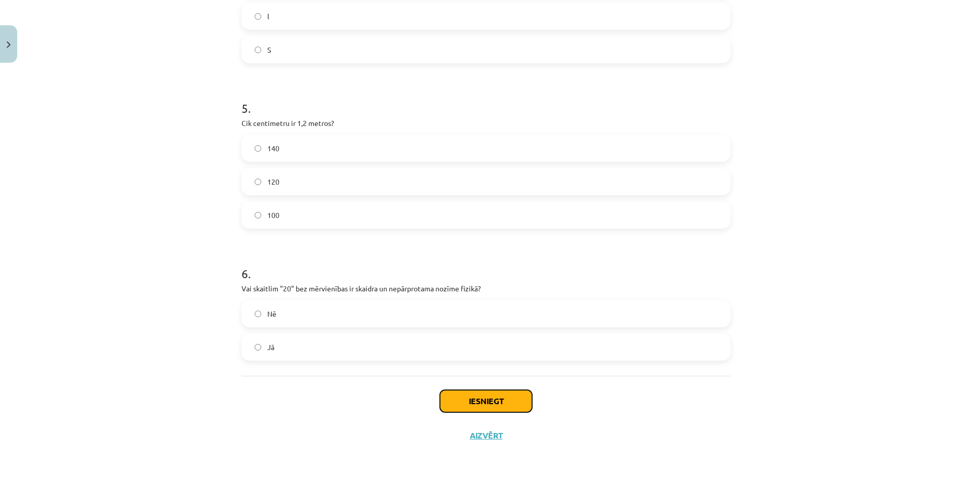
click at [498, 404] on button "Iesniegt" at bounding box center [486, 401] width 92 height 22
click at [488, 406] on button "Iesniegt" at bounding box center [486, 401] width 92 height 22
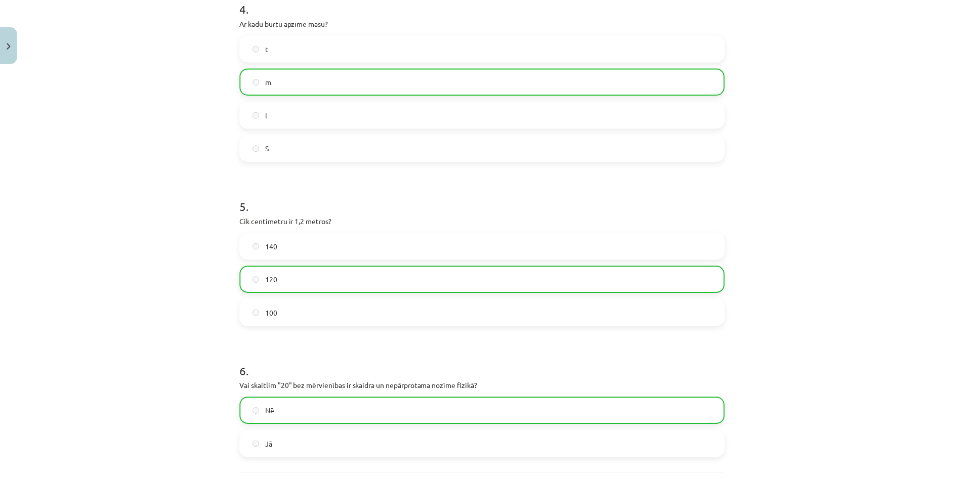
scroll to position [879, 0]
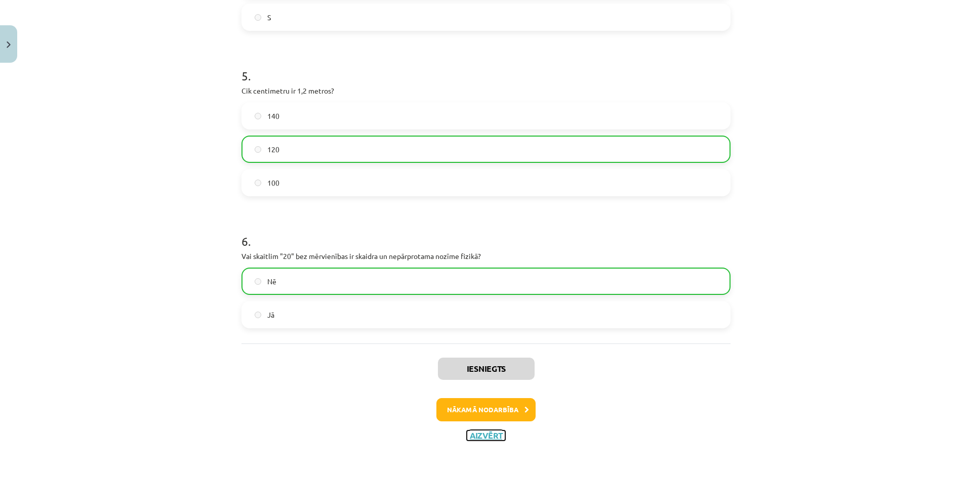
click at [494, 438] on button "Aizvērt" at bounding box center [486, 436] width 38 height 10
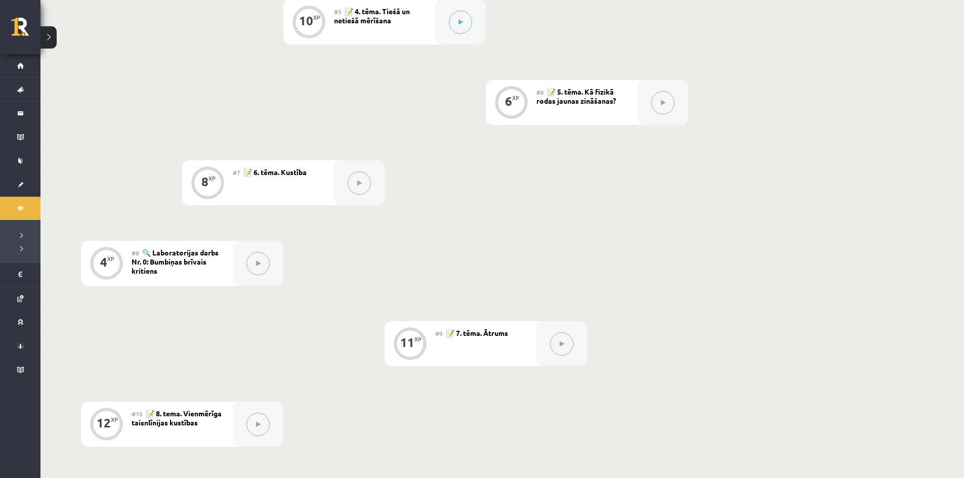
scroll to position [607, 0]
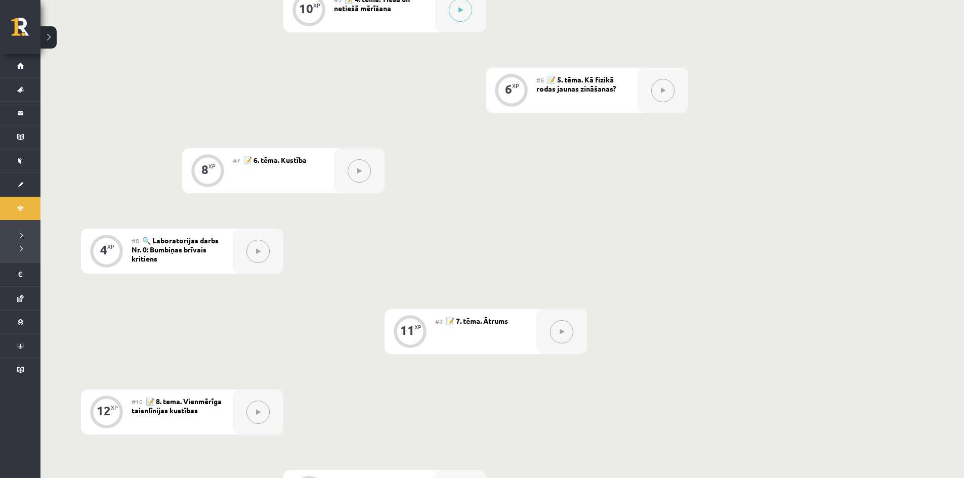
drag, startPoint x: 170, startPoint y: 293, endPoint x: 515, endPoint y: 276, distance: 345.5
click at [513, 276] on div "0 XP #1 💡 Pirms sāc mācīties! Ievada daļa. 10 XP #2 📝 1. tēma. Kas ir fizika un…" at bounding box center [384, 171] width 607 height 1011
click at [515, 276] on div "0 XP #1 💡 Pirms sāc mācīties! Ievada daļa. 10 XP #2 📝 1. tēma. Kas ir fizika un…" at bounding box center [384, 171] width 607 height 1011
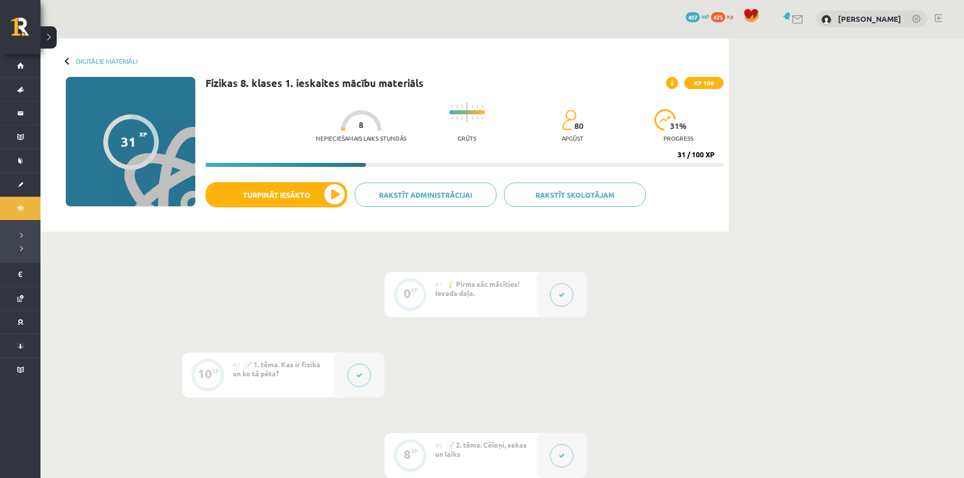
scroll to position [0, 0]
click at [128, 59] on link "Digitālie materiāli" at bounding box center [107, 62] width 62 height 8
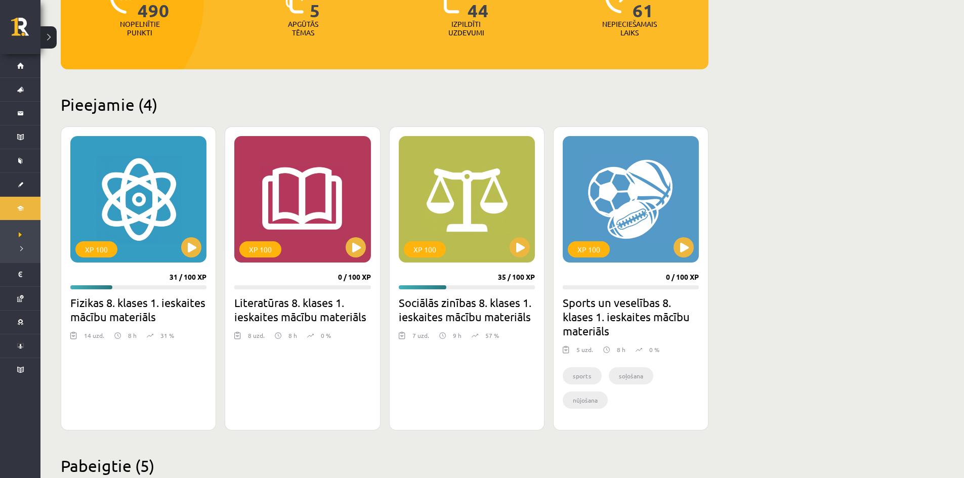
scroll to position [152, 0]
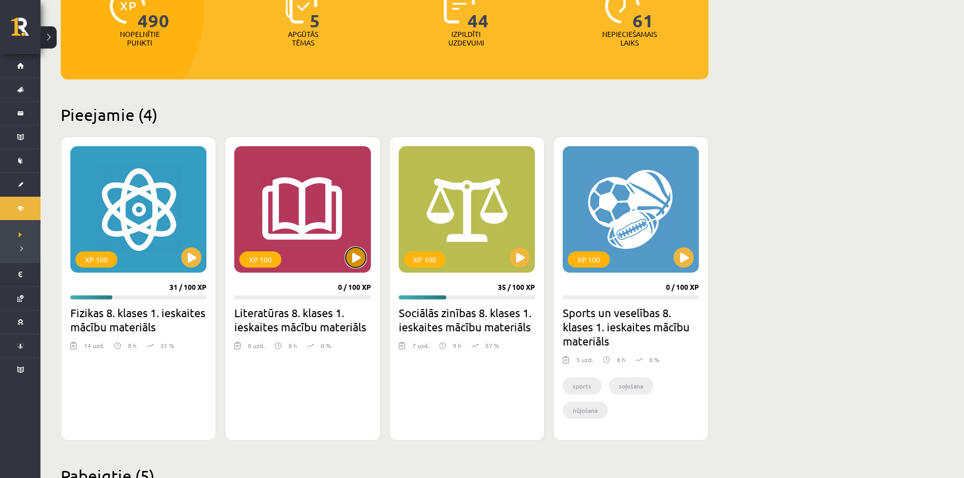
click at [349, 260] on button at bounding box center [356, 257] width 20 height 20
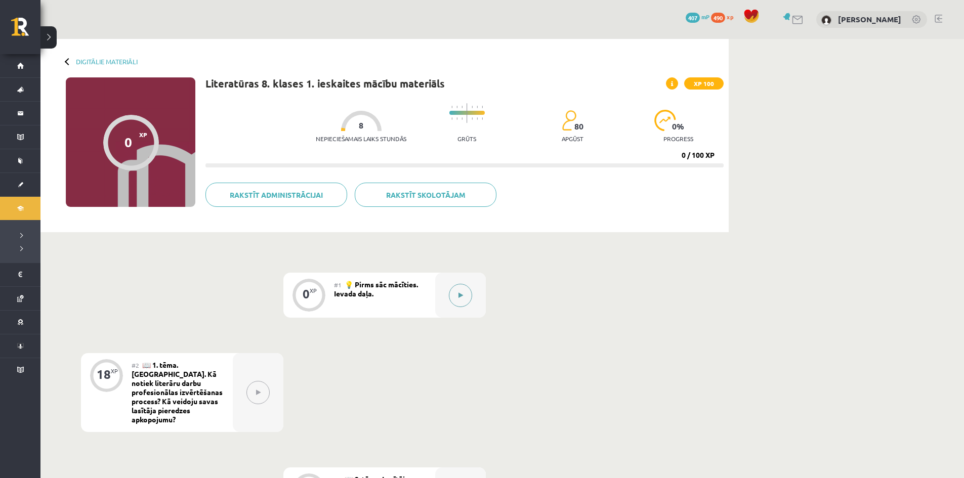
click at [462, 297] on icon at bounding box center [460, 295] width 5 height 6
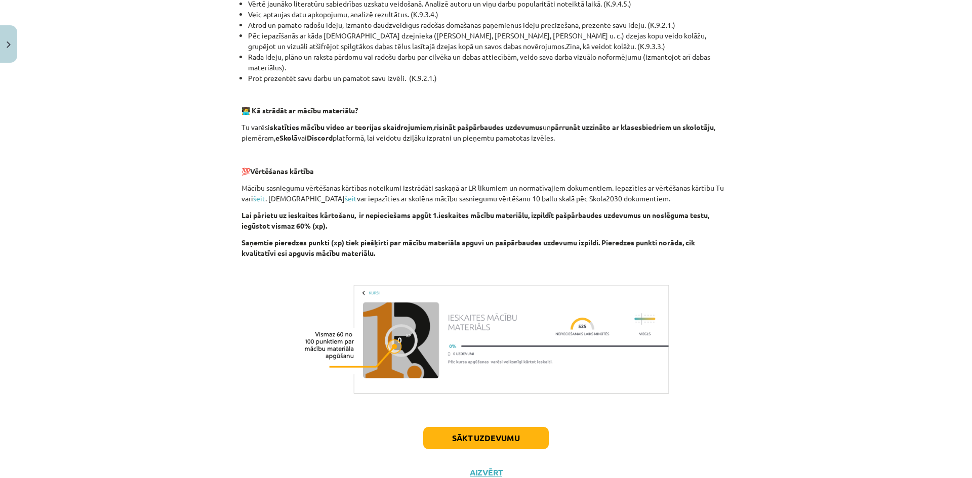
scroll to position [452, 0]
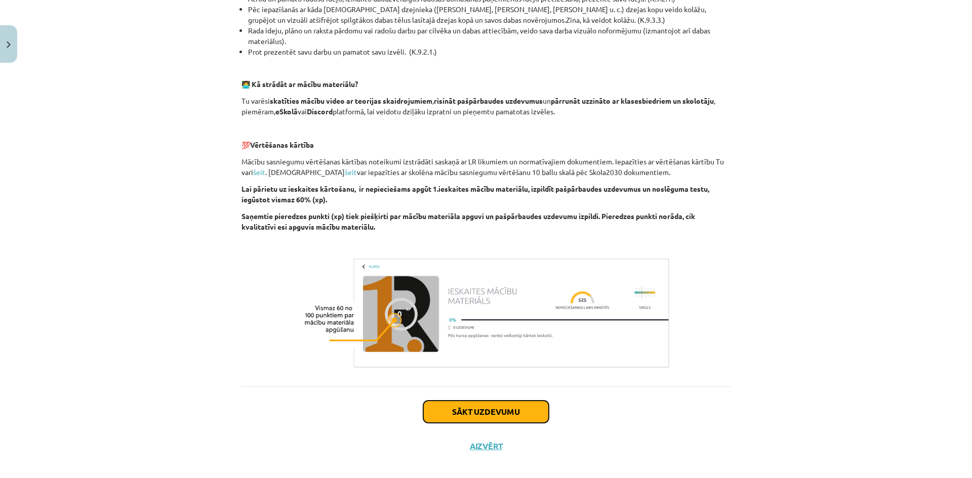
click at [498, 401] on button "Sākt uzdevumu" at bounding box center [485, 412] width 125 height 22
click at [498, 391] on div "0 XP Saņemsi Grūts 80 pilda Apraksts Uzdevums Palīdzība 👋 Sveicu Tevi kursā “Li…" at bounding box center [485, 39] width 501 height 849
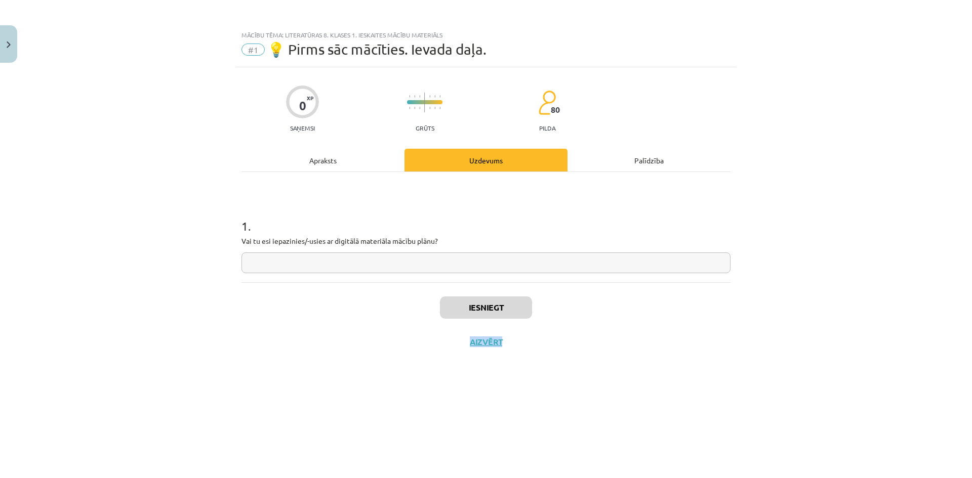
scroll to position [0, 0]
drag, startPoint x: 431, startPoint y: 262, endPoint x: 439, endPoint y: 261, distance: 7.7
click at [439, 261] on input "text" at bounding box center [485, 263] width 489 height 21
type input "****"
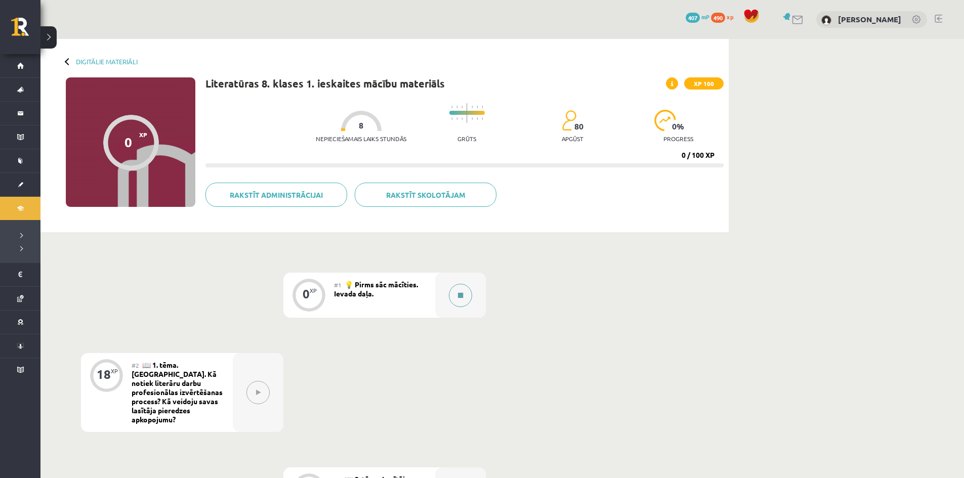
click at [457, 301] on button at bounding box center [460, 295] width 23 height 23
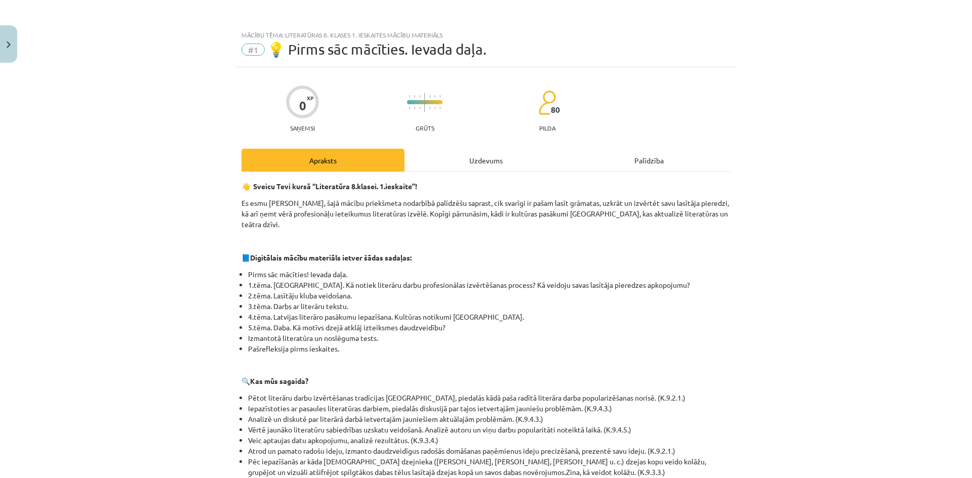
click at [450, 155] on div "Uzdevums" at bounding box center [485, 160] width 163 height 23
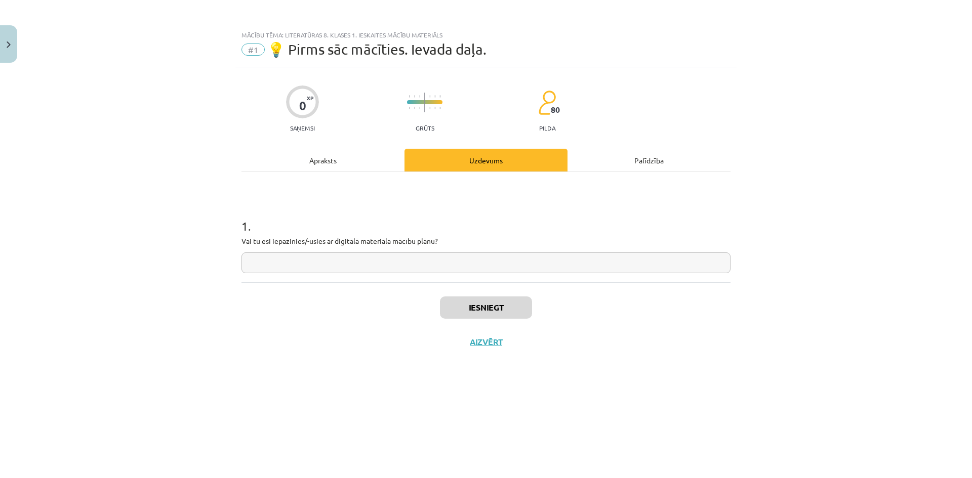
click at [414, 263] on input "text" at bounding box center [485, 263] width 489 height 21
type input "****"
click at [476, 310] on button "Iesniegt" at bounding box center [486, 308] width 92 height 22
click at [491, 374] on button "Aizvērt" at bounding box center [486, 374] width 38 height 10
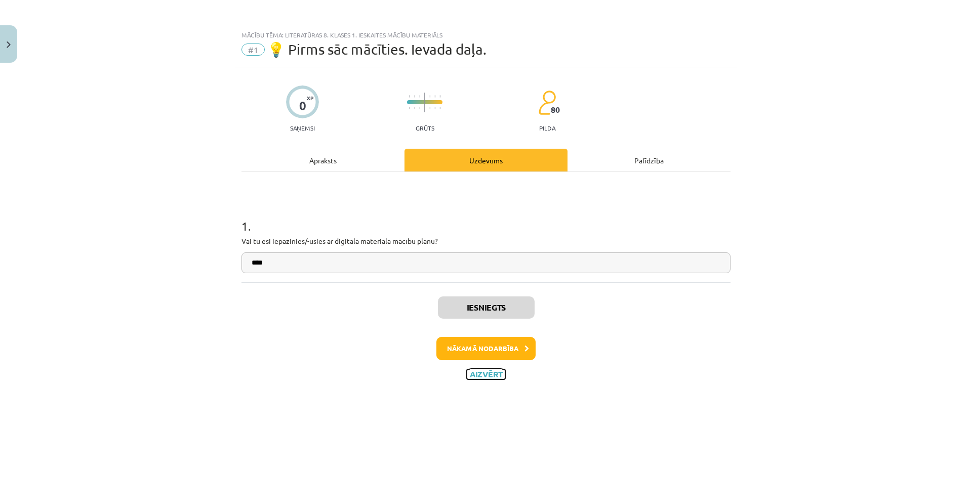
click at [491, 374] on div "Iesniegts Nākamā nodarbība Aizvērt" at bounding box center [485, 333] width 489 height 103
